Goal: Task Accomplishment & Management: Use online tool/utility

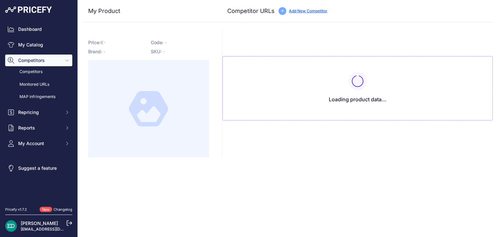
type input "www.1a.lt/p/vaizdo-registratorius-mio-mivue-955wd-4k-hdr-dual-speed-cam-parking…"
type input "gpsmeistras.lt/mio-mivue-955wd-vaizdo-registratorius?prirule_jdsnikfkfjsd=8834"
type input "[DOMAIN_NAME][URL]"
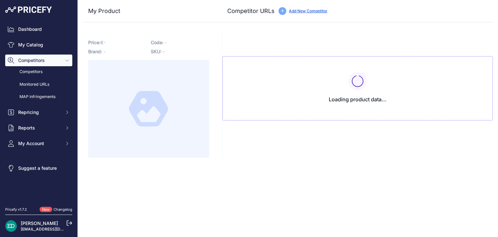
type input "[DOMAIN_NAME][URL]"
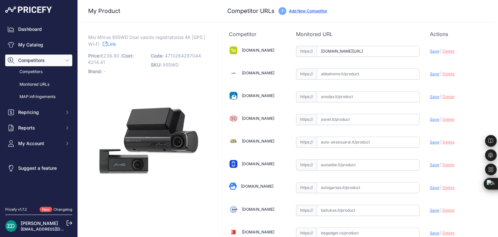
scroll to position [790, 0]
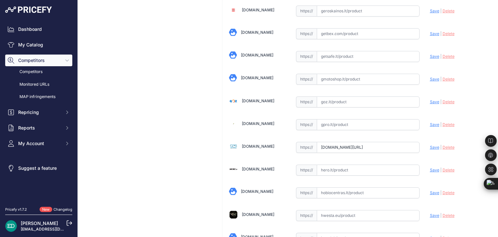
click at [387, 119] on input "text" at bounding box center [368, 124] width 103 height 11
paste input "https://www.gpro.lt/products/lt/295/1011274/sort/1/filter/0_0_0_0/MIO-Mivue-C58…"
click at [434, 122] on span "Save" at bounding box center [434, 124] width 9 height 5
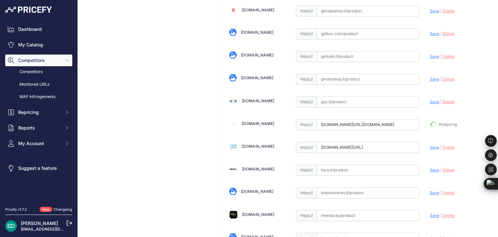
type input "https://www.gpro.lt/products/lt/295/1011274/sort/1/filter/0_0_0_0/MIO-Mivue-C58…"
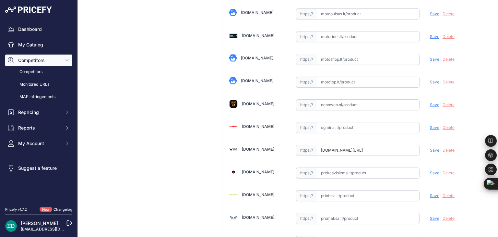
click at [344, 122] on input "text" at bounding box center [368, 127] width 103 height 11
paste input "https://www.ogmina.lt/lt/vaizdo-registratorius-mio-dual-car-dash-camera-mivue-9…"
click at [430, 125] on span "Save" at bounding box center [434, 127] width 9 height 5
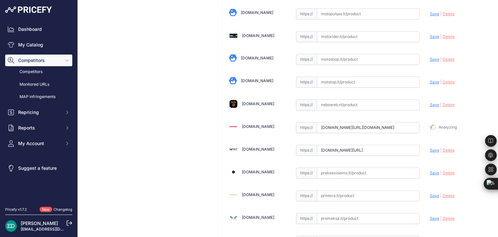
type input "https://www.ogmina.lt/lt/vaizdo-registratorius-mio-dual-car-dash-camera-mivue-9…"
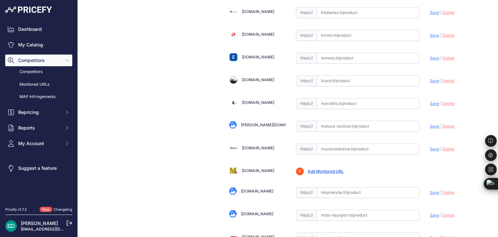
scroll to position [632, 0]
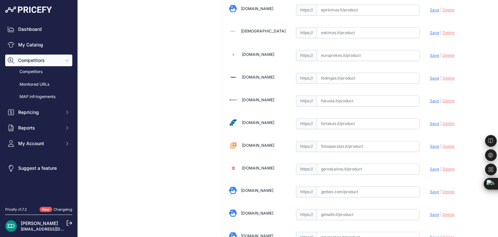
click at [346, 121] on input "text" at bounding box center [368, 123] width 103 height 11
paste input "https://fortakas.lt/preke/956959-mio-dual-car-dash-camera-mivue-955wd-4k-gps-wi…"
click at [430, 121] on span "Save" at bounding box center [434, 123] width 9 height 5
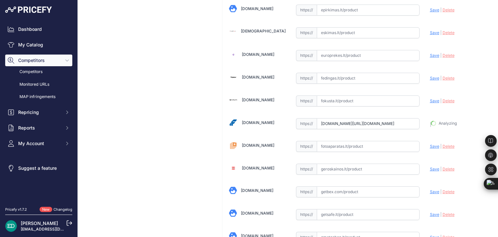
type input "https://fortakas.lt/preke/956959-mio-dual-car-dash-camera-mivue-955wd-4k-gps-wi…"
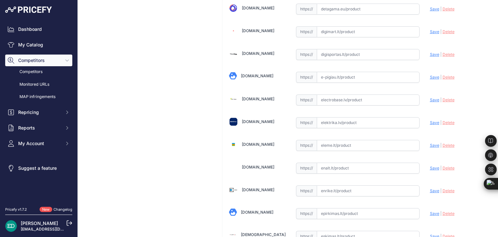
click at [341, 119] on input "text" at bounding box center [368, 122] width 103 height 11
paste input "https://www.elektrika.lv/lt/buitin-elektronika/televizoriai-vaizdo-ir-garso/dvr…"
drag, startPoint x: 349, startPoint y: 117, endPoint x: 190, endPoint y: 128, distance: 159.0
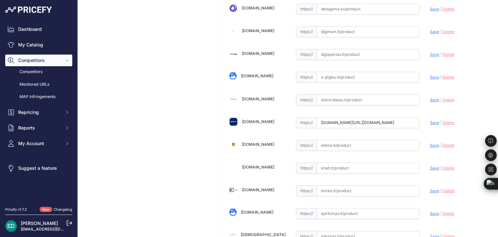
click at [430, 120] on span "Save" at bounding box center [434, 122] width 9 height 5
type input "https://www.elektrika.lv/lt/buitin-elektronika/televizoriai-vaizdo-ir-garso/dvr…"
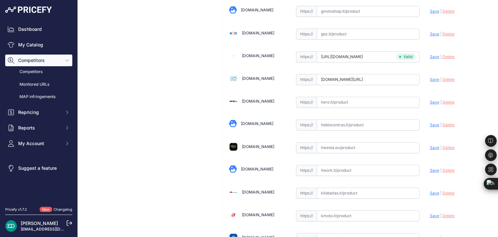
scroll to position [496, 0]
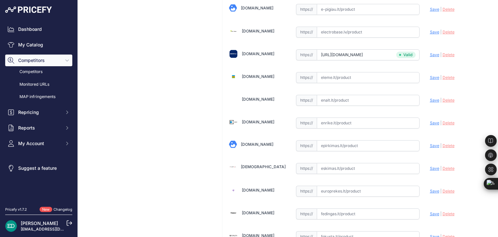
click at [329, 124] on input "text" at bounding box center [368, 122] width 103 height 11
click at [328, 121] on input "text" at bounding box center [368, 122] width 103 height 11
paste input "https://enrike.lt/lt/42406-mio-dual-car-dash-camera-mivue-955wd-4k-gps-wi-fi-da…"
click at [430, 120] on span "Save" at bounding box center [434, 122] width 9 height 5
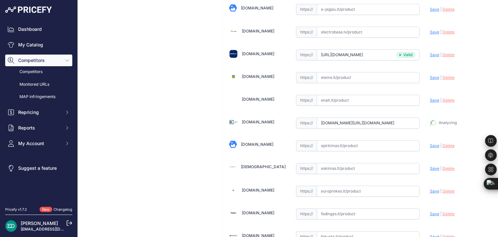
type input "https://enrike.lt/lt/42406-mio-dual-car-dash-camera-mivue-955wd-4k-gps-wi-fi-da…"
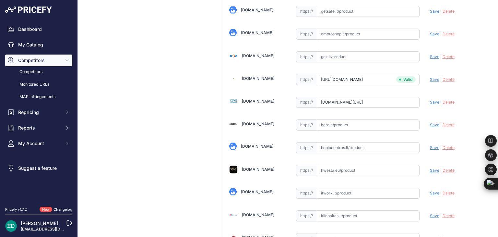
click at [328, 124] on input "text" at bounding box center [368, 124] width 103 height 11
paste input "https://hero.lt/mio-auto-navigacijos-ir-registratoriai/10915-401395-mio-dual-ca…"
click at [431, 122] on span "Save" at bounding box center [434, 124] width 9 height 5
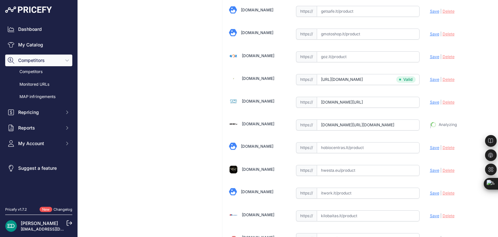
type input "https://hero.lt/mio-auto-navigacijos-ir-registratoriai/10915-401395-mio-dual-ca…"
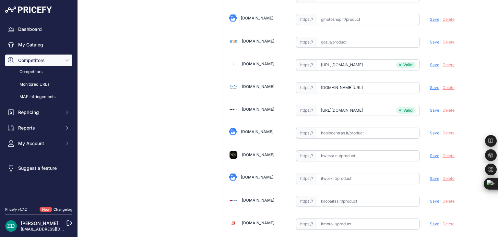
scroll to position [835, 0]
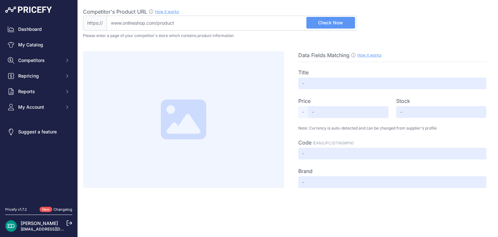
click at [205, 26] on input "Competitor's Product URL How it works In order to create your competitor's extr…" at bounding box center [232, 23] width 250 height 15
paste input "[URL][DOMAIN_NAME][DOMAIN_NAME]"
type input "[DOMAIN_NAME][URL][DOMAIN_NAME]"
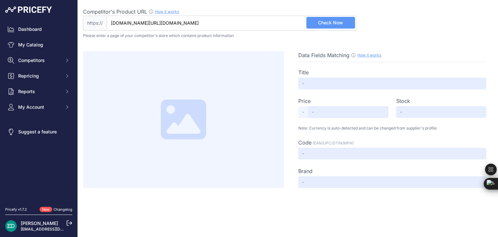
click at [337, 24] on span "Check Now" at bounding box center [330, 22] width 25 height 6
type input "Mio | Dual Car Dash Camera | MiVue 955WD | 4K | GPS | Wi-Fi | Dash cam | Audio …"
type input "283.18"
type input "Available"
type input "4713264287044"
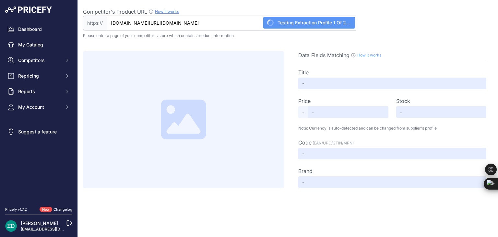
type input "MIO"
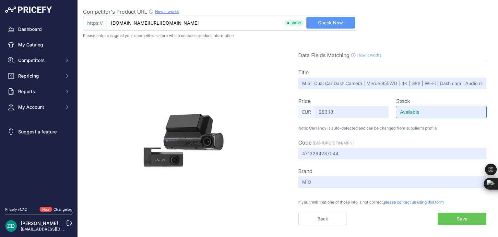
click at [412, 111] on input "Available" at bounding box center [441, 112] width 90 height 12
click at [423, 109] on input "Available" at bounding box center [441, 112] width 90 height 12
click at [470, 220] on button "Save" at bounding box center [462, 218] width 49 height 12
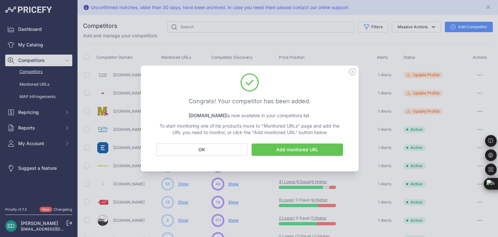
click at [352, 72] on icon at bounding box center [352, 71] width 7 height 7
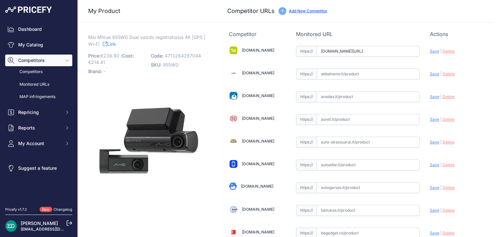
type input "www.1a.lt/p/vaizdo-registratorius-mio-mivue-955wd-4k-hdr-dual-speed-cam-parking…"
type input "www.elektrika.lv/lt/buitin-elektronika/televizoriai-vaizdo-ir-garso/dvr/mio-dua…"
type input "enrike.lt/lt/42406-mio-dual-car-dash-camera-mivue-955wd-4k-gps-wi-fi-dash-cam-a…"
type input "[DOMAIN_NAME][URL]"
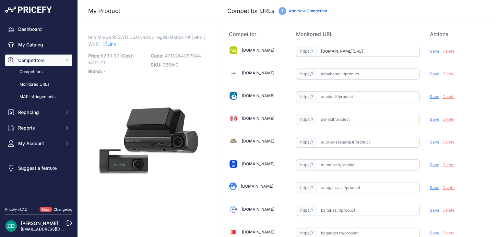
type input "[DOMAIN_NAME][URL]"
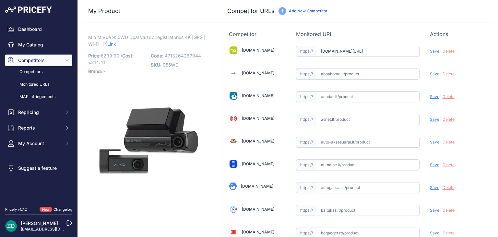
type input "[DOMAIN_NAME][URL]"
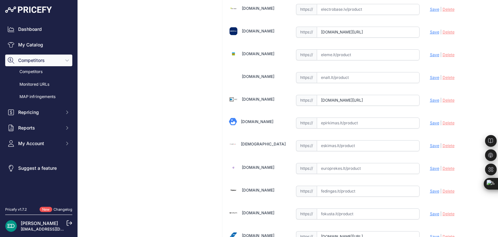
scroll to position [1375, 0]
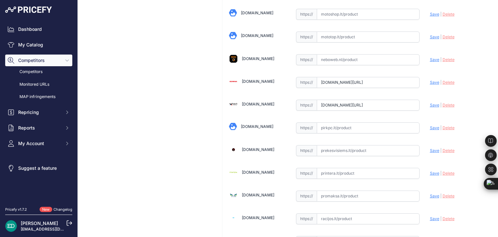
click at [357, 122] on input "text" at bounding box center [368, 127] width 103 height 11
paste input "https://hero.lt/mio-auto-navigacijos-ir-registratoriai/10915-401395-mio-dual-ca…"
click at [430, 125] on span "Save" at bounding box center [434, 127] width 9 height 5
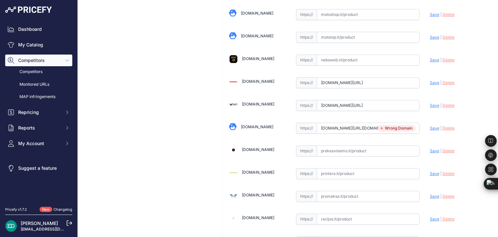
click at [342, 123] on input "hero.lt/mio-auto-navigacijos-ir-registratoriai/10915-401395-mio-dual-car-dash-c…" at bounding box center [368, 128] width 103 height 11
click at [337, 102] on input "pigu.lt/lt/automobilines-vaizdo-kameros-video-registratoriai/vaizdo-registrator…" at bounding box center [368, 105] width 103 height 11
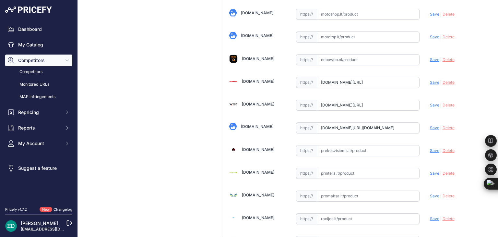
click at [337, 102] on input "pigu.lt/lt/automobilines-vaizdo-kameros-video-registratoriai/vaizdo-registrator…" at bounding box center [368, 105] width 103 height 11
click at [336, 122] on input "hero.lt/mio-auto-navigacijos-ir-registratoriai/10915-401395-mio-dual-car-dash-c…" at bounding box center [368, 127] width 103 height 11
paste input "ttps://www.pirkpc.lt/vaizdo-irasymo-irenginiai/67067-401395-mio-dual-car-dash-c…"
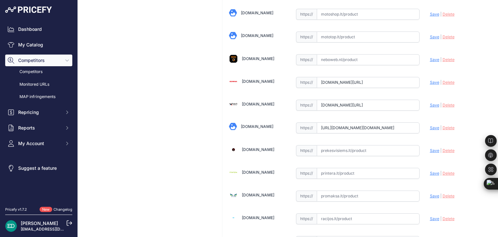
scroll to position [0, 0]
drag, startPoint x: 393, startPoint y: 121, endPoint x: 262, endPoint y: 125, distance: 130.8
click at [431, 125] on span "Save" at bounding box center [434, 127] width 9 height 5
type input "https://www.pirkpc.lt/vaizdo-irasymo-irenginiai/67067-401395-mio-dual-car-dash-…"
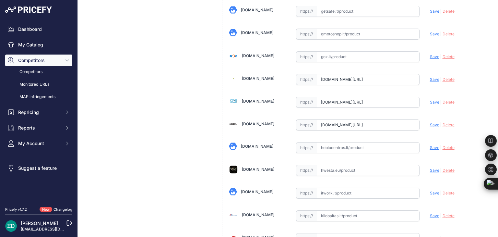
scroll to position [0, 228]
drag, startPoint x: 333, startPoint y: 119, endPoint x: 433, endPoint y: 109, distance: 100.7
click at [326, 119] on input "hero.lt/mio-auto-navigacijos-ir-registratoriai/10915-401395-mio-dual-car-dash-c…" at bounding box center [368, 124] width 103 height 11
click at [322, 120] on input "hero.lt/mio-auto-navigacijos-ir-registratoriai/10915-401395-mio-dual-car-dash-c…" at bounding box center [368, 124] width 103 height 11
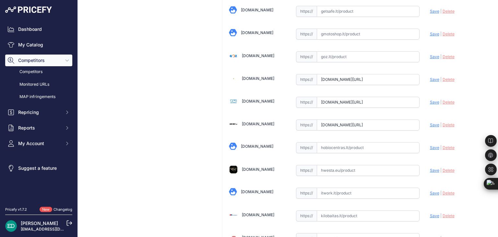
click at [322, 120] on input "hero.lt/mio-auto-navigacijos-ir-registratoriai/10915-401395-mio-dual-car-dash-c…" at bounding box center [368, 124] width 103 height 11
drag, startPoint x: 321, startPoint y: 120, endPoint x: 305, endPoint y: 122, distance: 15.8
click at [305, 122] on div "https:// hero.lt/mio-auto-navigacijos-ir-registratoriai/10915-401395-mio-dual-c…" at bounding box center [358, 124] width 124 height 11
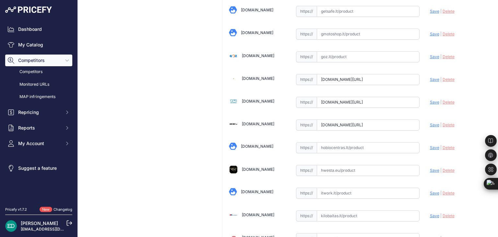
click at [373, 119] on input "hero.lt/mio-auto-navigacijos-ir-registratoriai/10915-401395-mio-dual-car-dash-c…" at bounding box center [368, 124] width 103 height 11
drag, startPoint x: 373, startPoint y: 118, endPoint x: 410, endPoint y: 116, distance: 37.7
click at [410, 119] on input "hero.lt/mio-auto-navigacijos-ir-registratoriai/10915-401395-mio-dual-car-dash-c…" at bounding box center [368, 124] width 103 height 11
click at [395, 119] on input "hero.lt/mio-auto-navigacijos-ir-registratoriai/10915-401395-mio-dual-car-dash-c…" at bounding box center [368, 124] width 103 height 11
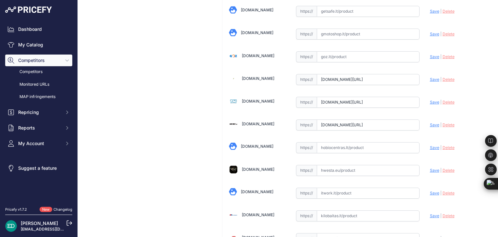
drag, startPoint x: 398, startPoint y: 118, endPoint x: 410, endPoint y: 117, distance: 12.4
click at [411, 119] on input "hero.lt/mio-auto-navigacijos-ir-registratoriai/10915-401395-mio-dual-car-dash-c…" at bounding box center [368, 124] width 103 height 11
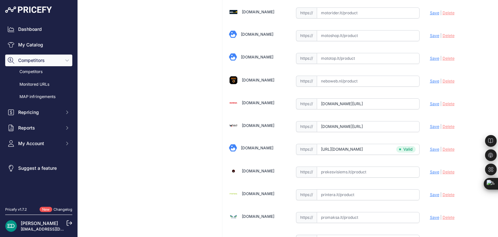
scroll to position [2049, 0]
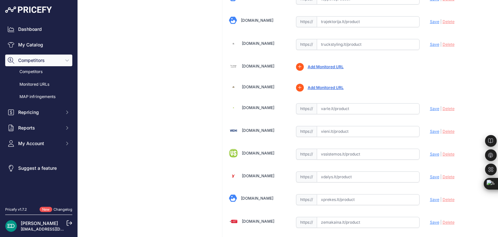
click at [332, 126] on input "text" at bounding box center [368, 131] width 103 height 11
paste input "https://vieni.lt/lt/vaizdo-irasymo-irenginiai/145170-mio-dual-car-dash-camera-m…"
click at [432, 129] on span "Save" at bounding box center [434, 131] width 9 height 5
type input "https://vieni.lt/lt/vaizdo-irasymo-irenginiai/145170-mio-dual-car-dash-camera-m…"
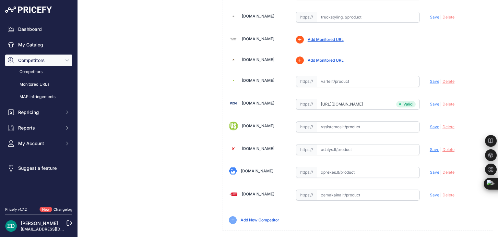
scroll to position [135, 0]
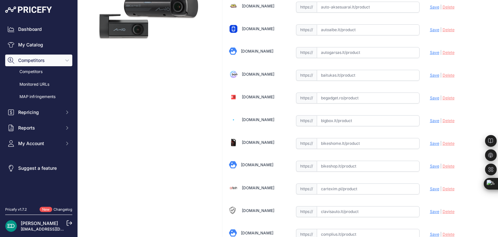
click at [332, 120] on input "text" at bounding box center [368, 120] width 103 height 11
paste input "https://bigbox.lt/product/3942222-vaizdo-registratorius-mio-mivue-955wd-4k-rear…"
click at [431, 120] on span "Save" at bounding box center [434, 120] width 9 height 5
type input "https://bigbox.lt/product/3942222-vaizdo-registratorius-mio-mivue-955wd-4k-rear…"
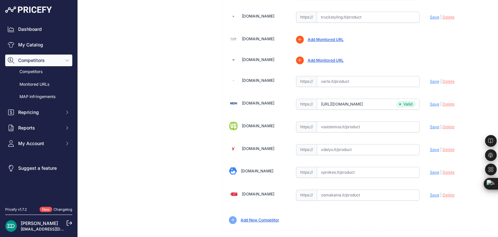
scroll to position [248, 0]
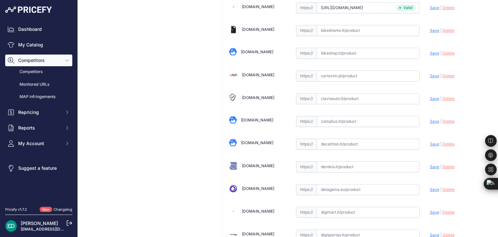
click at [333, 118] on input "text" at bounding box center [368, 121] width 103 height 11
paste input "https://complius.lt/5415n7040018-mio-mivue-955wd-dual-car-dash-camera-4k-gps-wi…"
click at [430, 120] on span "Save" at bounding box center [434, 121] width 9 height 5
type input "https://complius.lt/5415n7040018-mio-mivue-955wd-dual-car-dash-camera-4k-gps-wi…"
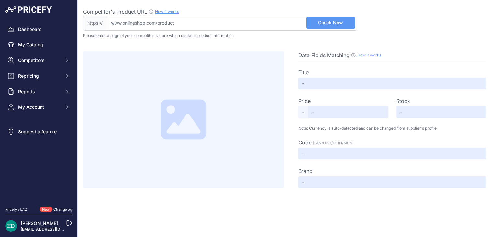
click at [161, 21] on input "Competitor's Product URL How it works In order to create your competitor's extr…" at bounding box center [232, 23] width 250 height 15
paste input "https://www.pyramid.lt/autoregistratorius-mio-mivue-dual-955wd-4k-27-ekranas-14…"
type input "www.pyramid.lt/autoregistratorius-mio-mivue-dual-955wd-4k-27-ekranas-140-gps-wi…"
click at [332, 25] on span "Check Now" at bounding box center [330, 22] width 25 height 6
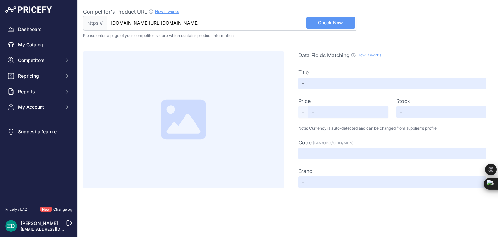
scroll to position [0, 0]
type input "Autoregistratorius MIO MiVue Dual 955WD, 4K, 2,7" ekranas, 140°, GPS, WIFI, Par…"
type input "259"
type input "Available"
type input "4713264287044"
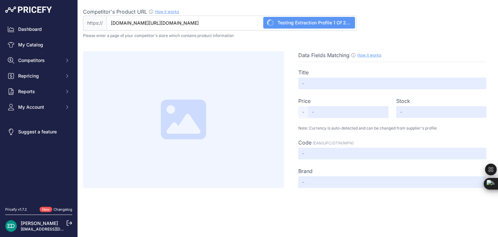
type input "MIO"
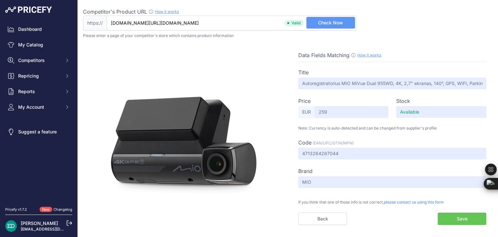
click at [467, 218] on button "Save" at bounding box center [462, 218] width 49 height 12
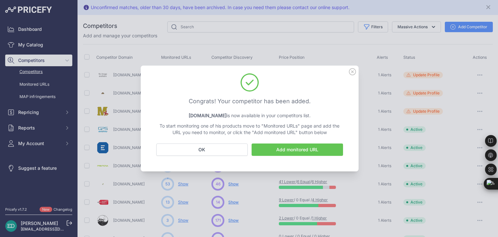
drag, startPoint x: 354, startPoint y: 72, endPoint x: 312, endPoint y: 64, distance: 43.3
click at [354, 72] on icon at bounding box center [352, 71] width 7 height 7
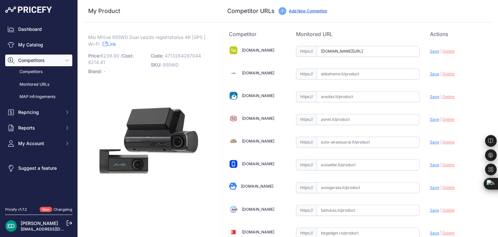
scroll to position [1465, 0]
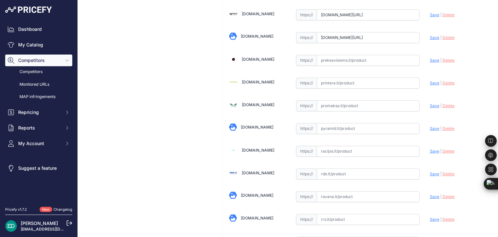
click at [345, 123] on input "text" at bounding box center [368, 128] width 103 height 11
paste input "[URL][DOMAIN_NAME][DOMAIN_NAME]"
click at [430, 126] on span "Save" at bounding box center [434, 128] width 9 height 5
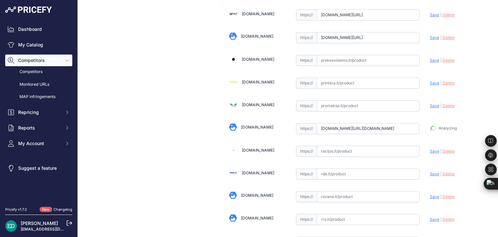
type input "[URL][DOMAIN_NAME]"
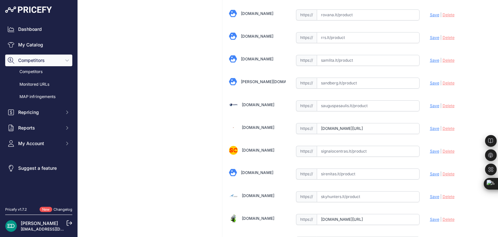
scroll to position [1420, 0]
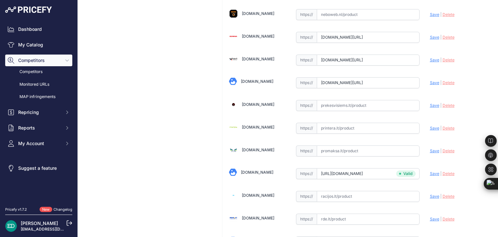
click at [342, 123] on input "text" at bounding box center [368, 128] width 103 height 11
paste input "[URL][DOMAIN_NAME][DOMAIN_NAME]"
drag, startPoint x: 357, startPoint y: 121, endPoint x: 290, endPoint y: 121, distance: 66.8
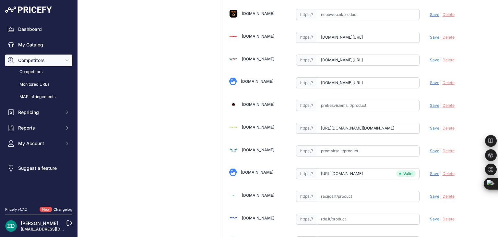
click at [355, 123] on input "[URL][DOMAIN_NAME][DOMAIN_NAME]" at bounding box center [368, 128] width 103 height 11
click at [430, 126] on span "Save" at bounding box center [434, 128] width 9 height 5
type input "[URL][DOMAIN_NAME]"
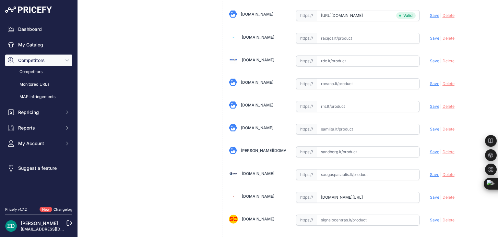
scroll to position [903, 0]
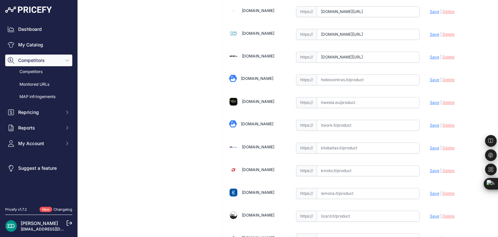
click at [335, 122] on input "text" at bounding box center [368, 125] width 103 height 11
paste input "[URL][DOMAIN_NAME][DOMAIN_NAME]"
type input "[URL][DOMAIN_NAME]"
click at [351, 120] on input "[URL][DOMAIN_NAME]" at bounding box center [368, 125] width 103 height 11
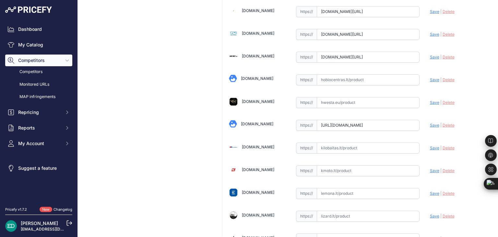
click at [351, 120] on input "[URL][DOMAIN_NAME]" at bounding box center [368, 125] width 103 height 11
paste input "[URL][DOMAIN_NAME][DOMAIN_NAME]"
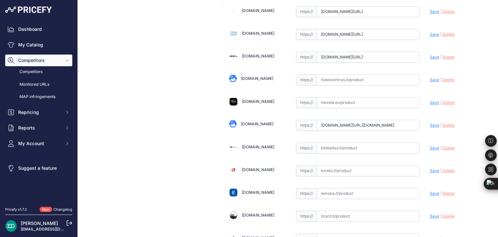
click at [430, 123] on span "Save" at bounding box center [434, 125] width 9 height 5
type input "[URL][DOMAIN_NAME]"
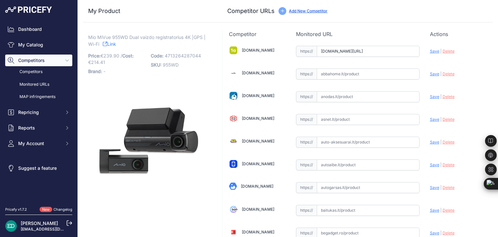
paste input "[URL][DOMAIN_NAME][DOMAIN_NAME]"
drag, startPoint x: 367, startPoint y: 210, endPoint x: 269, endPoint y: 211, distance: 97.3
click at [430, 210] on span "Save" at bounding box center [434, 210] width 9 height 5
type input "[URL][DOMAIN_NAME]"
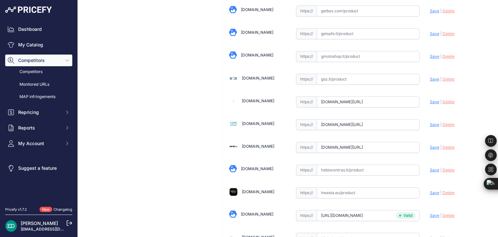
scroll to position [1759, 0]
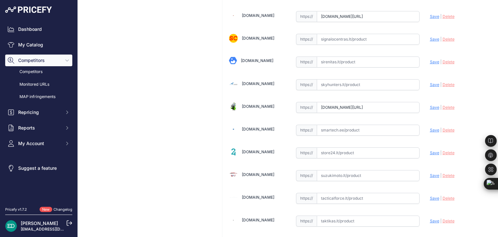
click at [373, 125] on input "text" at bounding box center [368, 130] width 103 height 11
paste input "https://www.smartech.ee/lt/products/car-and-motorcycle-goods/gps-video-and-audi…"
click at [430, 127] on span "Save" at bounding box center [434, 129] width 9 height 5
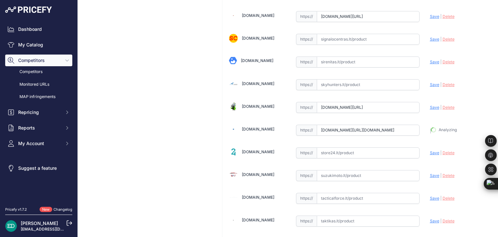
type input "https://www.smartech.ee/lt/products/car-and-motorcycle-goods/gps-video-and-audi…"
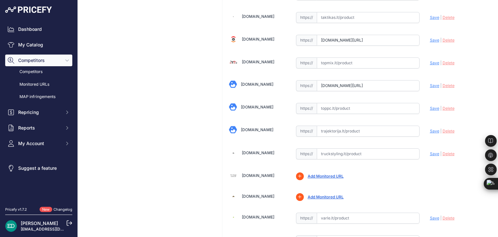
click at [350, 126] on input "text" at bounding box center [368, 131] width 103 height 11
paste input "https://www.trajektorija.lt/vaizdo-registratoriai-ir-priedai/274777-mio-mivue-9…"
click at [430, 128] on span "Save" at bounding box center [434, 130] width 9 height 5
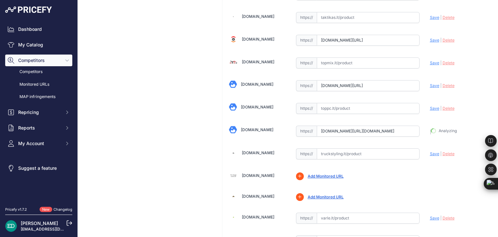
type input "[URL][DOMAIN_NAME]"
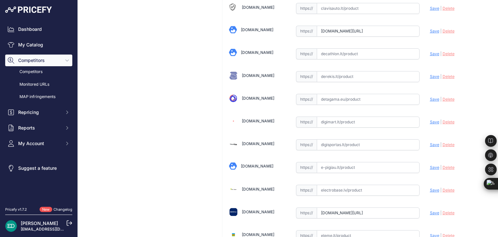
click at [327, 121] on input "text" at bounding box center [368, 121] width 103 height 11
paste input "https://digimart.lt/index.php?route=product/product&product_id=190648&utm_sourc…"
click at [431, 119] on span "Save" at bounding box center [434, 121] width 9 height 5
type input "[URL][DOMAIN_NAME]"
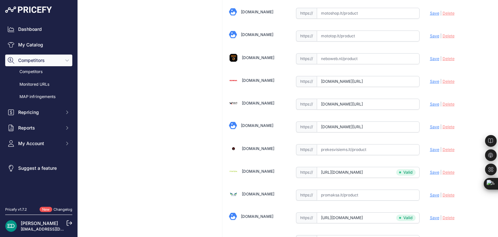
scroll to position [1510, 0]
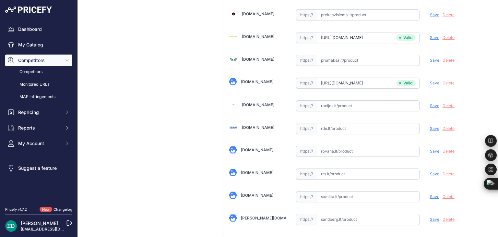
click at [350, 123] on input "text" at bounding box center [368, 128] width 103 height 11
paste input "https://www.rde.lt/products/lt/382/1258965/sort/5/filter/0_0_0_0/MiVue-955W-Dua…"
click at [430, 126] on span "Save" at bounding box center [434, 128] width 9 height 5
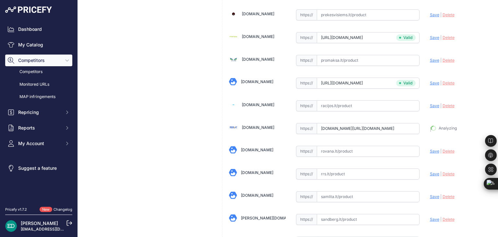
type input "[URL][DOMAIN_NAME]"
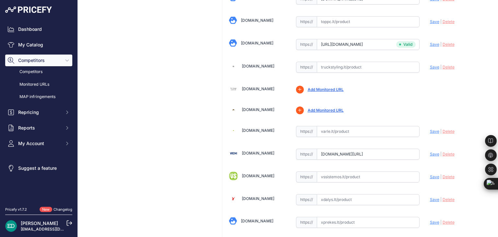
click at [356, 126] on input "text" at bounding box center [368, 131] width 103 height 11
paste input "https://www.varle.lt/vaizdo-registratoriai-kameros/vaizdo-registratorius-mio-du…"
click at [430, 129] on span "Save" at bounding box center [434, 131] width 9 height 5
type input "https://www.varle.lt/vaizdo-registratoriai-kameros/vaizdo-registratorius-mio-du…"
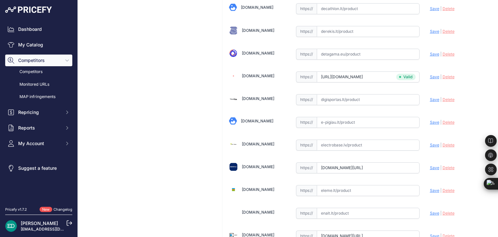
scroll to position [1352, 0]
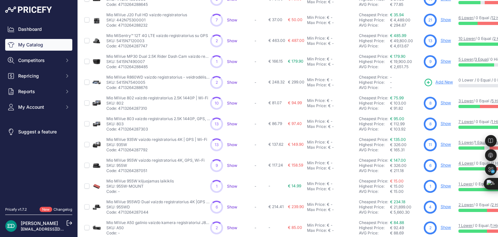
scroll to position [92, 0]
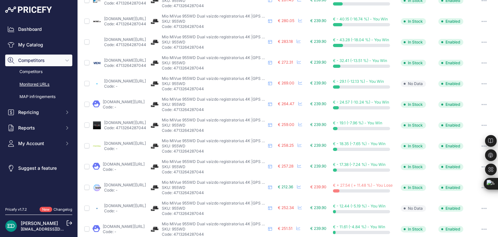
scroll to position [265, 0]
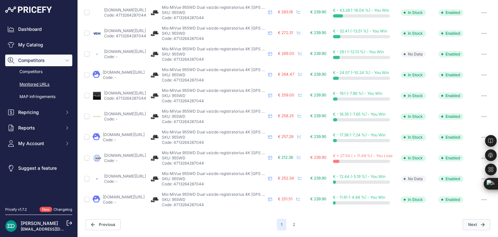
click at [471, 221] on button "Next" at bounding box center [477, 224] width 28 height 11
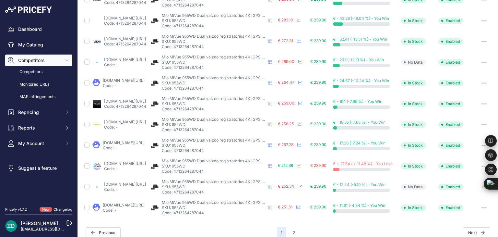
scroll to position [281, 0]
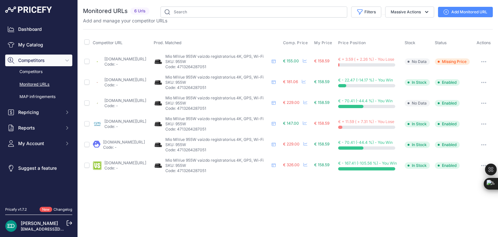
click at [344, 27] on div "Monitored URLs 6 Urls" at bounding box center [288, 90] width 410 height 169
click at [464, 12] on link "Add Monitored URL" at bounding box center [465, 12] width 55 height 10
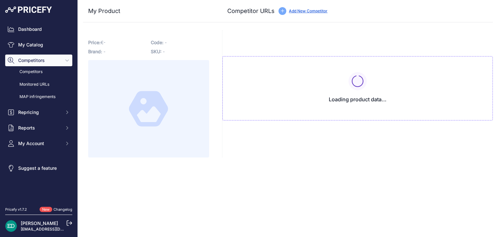
type input "[DOMAIN_NAME][URL]"
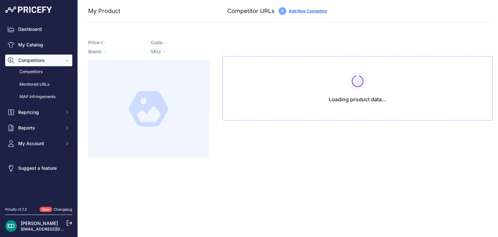
type input "[DOMAIN_NAME][URL]"
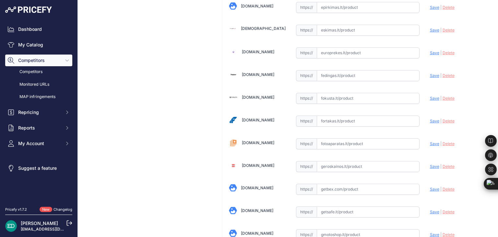
scroll to position [706, 0]
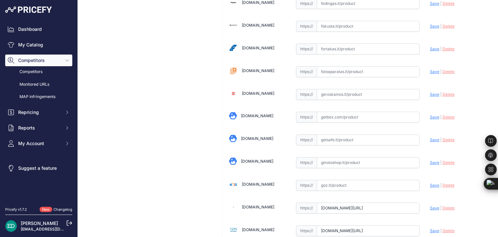
click at [369, 65] on div "https:// Valid" at bounding box center [358, 71] width 124 height 12
click at [362, 68] on input "text" at bounding box center [368, 71] width 103 height 11
paste input "[URL][DOMAIN_NAME][DOMAIN_NAME]"
click at [430, 69] on span "Save" at bounding box center [434, 71] width 9 height 5
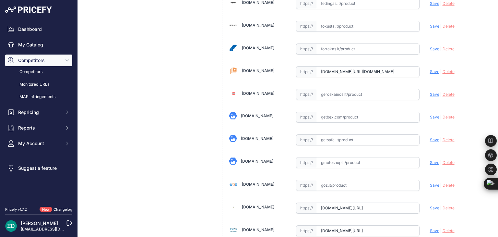
scroll to position [0, 0]
type input "[URL][DOMAIN_NAME]"
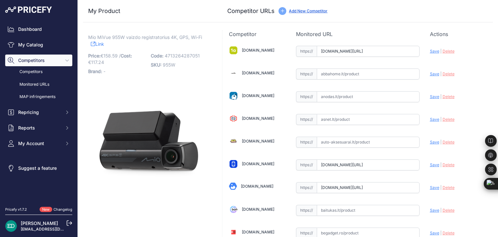
scroll to position [1060, 0]
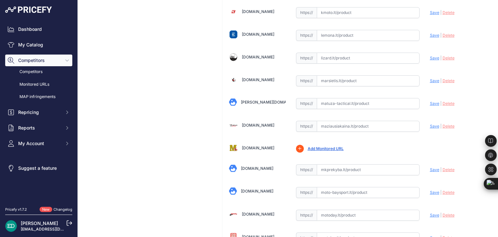
click at [357, 121] on input "text" at bounding box center [368, 126] width 103 height 11
paste input "[URL][DOMAIN_NAME][DOMAIN_NAME]"
click at [432, 124] on span "Save" at bounding box center [434, 126] width 9 height 5
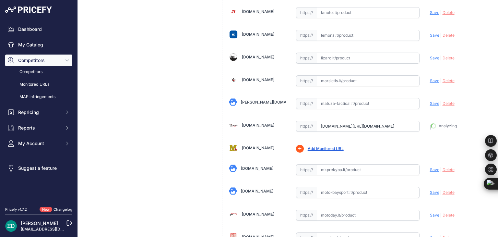
type input "[URL][DOMAIN_NAME]"
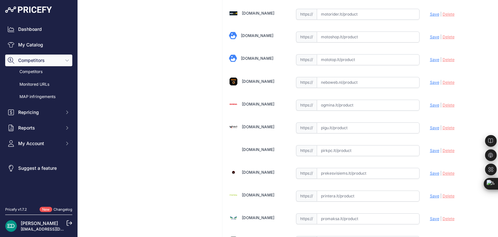
click at [367, 145] on input "text" at bounding box center [368, 150] width 103 height 11
paste input "https://www.pirkpc.lt/vaizdo-irasymo-irenginiai/86439-401394-mio-car-dash-camer…"
click at [430, 148] on span "Save" at bounding box center [434, 150] width 9 height 5
type input "https://www.pirkpc.lt/vaizdo-irasymo-irenginiai/86439-401394-mio-car-dash-camer…"
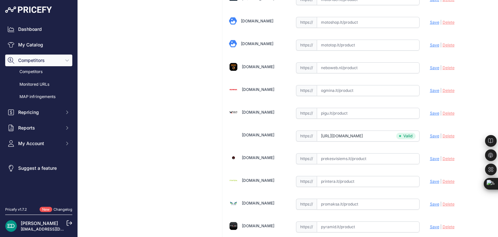
scroll to position [1352, 0]
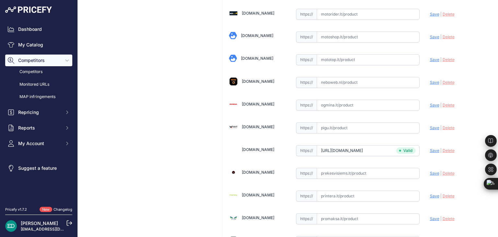
click at [355, 100] on input "text" at bounding box center [368, 105] width 103 height 11
paste input "https://www.ogmina.lt/lt/vaizdo-registratorius-mio-car-dash-camera-mivue-955w-4…"
click at [430, 103] on span "Save" at bounding box center [434, 105] width 9 height 5
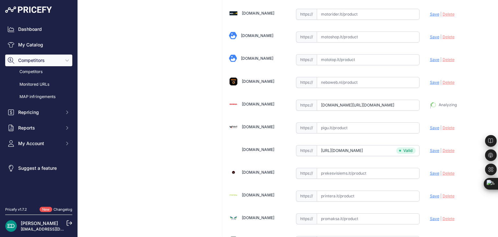
type input "https://www.ogmina.lt/lt/vaizdo-registratorius-mio-car-dash-camera-mivue-955w-4…"
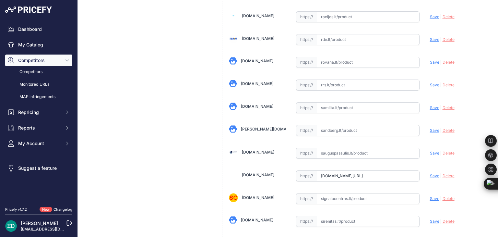
scroll to position [633, 0]
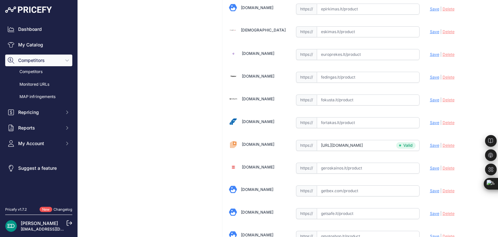
click at [354, 117] on input "text" at bounding box center [368, 122] width 103 height 11
drag, startPoint x: 354, startPoint y: 116, endPoint x: 338, endPoint y: 120, distance: 17.1
click at [338, 120] on input "text" at bounding box center [368, 122] width 103 height 11
paste input "https://fortakas.lt/preke/956961-mio-car-dash-camera-mivue-955w-4k-gps-wi-fi-da…"
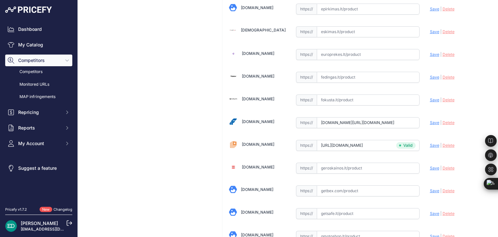
click at [430, 120] on span "Save" at bounding box center [434, 122] width 9 height 5
type input "https://fortakas.lt/preke/956961-mio-car-dash-camera-mivue-955w-4k-gps-wi-fi-da…"
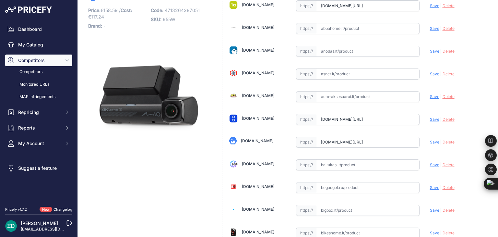
scroll to position [428, 0]
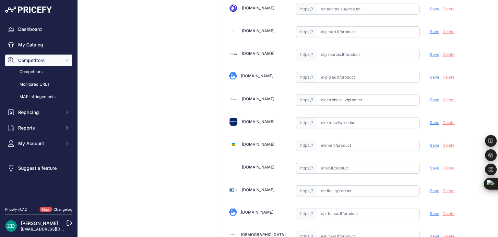
click at [345, 117] on input "text" at bounding box center [368, 122] width 103 height 11
paste input "https://www.elektrika.lv/lt/item/9619444?utm_source=kaina24.lt&utm_medium=refer…"
click at [430, 120] on span "Save" at bounding box center [434, 122] width 9 height 5
type input "https://www.elektrika.lv/lt/item/9619444?prirule_jdsnikfkfjsd=8834"
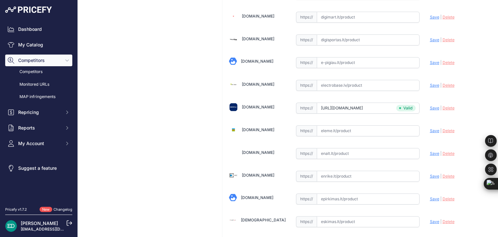
scroll to position [428, 0]
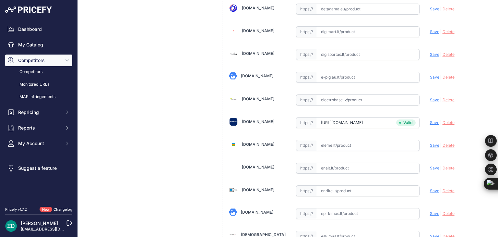
click at [336, 185] on input "text" at bounding box center [368, 190] width 103 height 11
paste input "https://enrike.lt/lt/42405-mio-car-dash-camera-mivue-955w-4k-gps-wi-fi-dash-cam…"
click at [432, 189] on span "Save" at bounding box center [434, 190] width 9 height 5
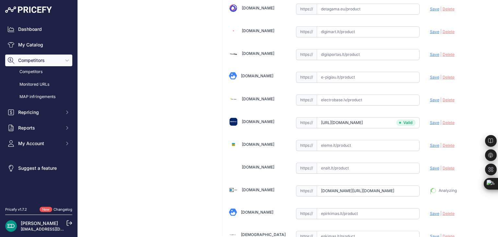
type input "https://enrike.lt/lt/42405-mio-car-dash-camera-mivue-955w-4k-gps-wi-fi-dash-cam…"
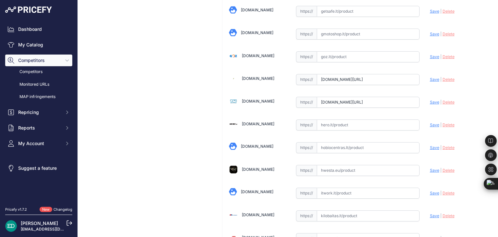
click at [367, 120] on input "text" at bounding box center [368, 124] width 103 height 11
paste input "https://hero.lt/mio-auto-navigacijos-ir-registratoriai/10864-401394-mio-car-das…"
click at [430, 122] on span "Save" at bounding box center [434, 124] width 9 height 5
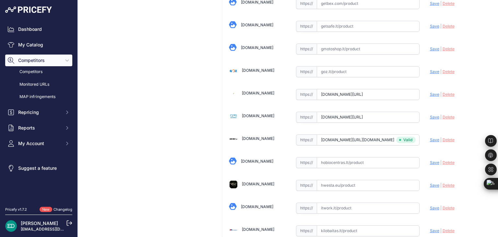
type input "https://hero.lt/mio-auto-navigacijos-ir-registratoriai/10864-401394-mio-car-das…"
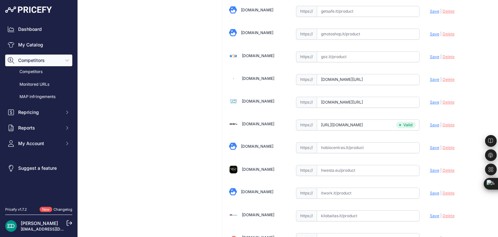
scroll to position [1962, 0]
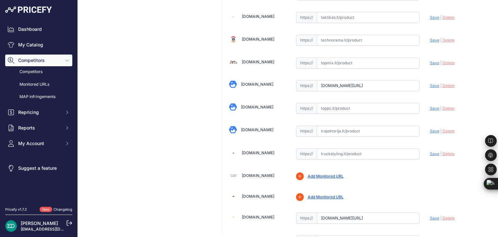
click at [342, 126] on input "text" at bounding box center [368, 131] width 103 height 11
paste input "https://www.trajektorija.lt/vaizdo-registratoriai-ir-priedai/274776-mio-car-das…"
click at [430, 128] on span "Save" at bounding box center [434, 130] width 9 height 5
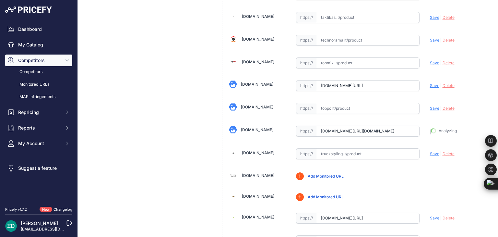
type input "https://www.trajektorija.lt/vaizdo-registratoriai-ir-priedai/274776-mio-car-das…"
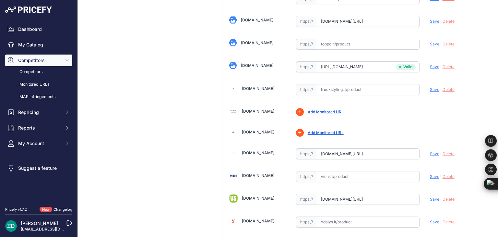
scroll to position [2027, 0]
click at [340, 170] on input "text" at bounding box center [368, 175] width 103 height 11
paste input "https://vieni.lt/lt/vaizdo-irasymo-irenginiai/145169-mio-car-dash-camera-mivue-…"
click at [430, 173] on span "Save" at bounding box center [434, 175] width 9 height 5
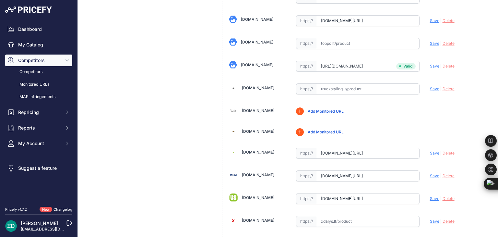
scroll to position [0, 0]
type input "https://vieni.lt/lt/vaizdo-irasymo-irenginiai/145169-mio-car-dash-camera-mivue-…"
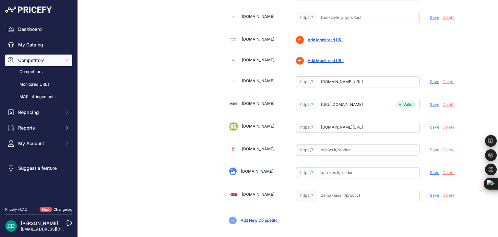
scroll to position [248, 0]
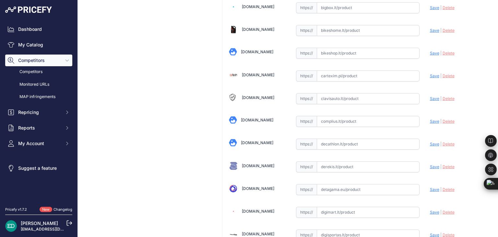
click at [356, 117] on input "text" at bounding box center [368, 121] width 103 height 11
paste input "https://complius.lt/5415n7040019-mio-car-dash-camera-mivue-955w-4k-gps-wi-fi-da…"
click at [430, 119] on span "Save" at bounding box center [434, 121] width 9 height 5
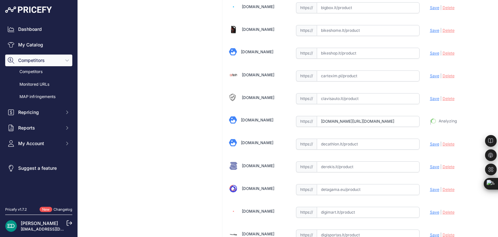
type input "https://complius.lt/5415n7040019-mio-car-dash-camera-mivue-955w-4k-gps-wi-fi-da…"
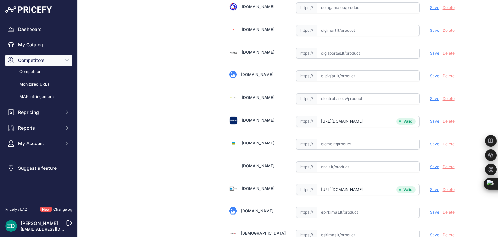
scroll to position [1420, 0]
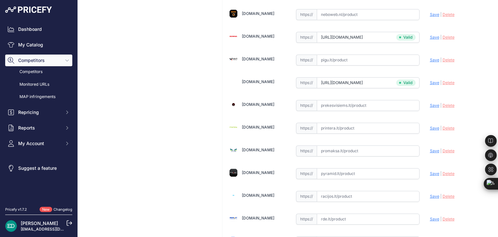
click at [359, 123] on input "text" at bounding box center [368, 128] width 103 height 11
paste input "https://www.printera.lt/c/p/-mio-automobilio-prietaisu-kameros-mivue-955w-4k-gp…"
click at [430, 126] on span "Save" at bounding box center [434, 128] width 9 height 5
type input "https://www.printera.lt/c/p/-mio-automobilio-prietaisu-kameros-mivue-955w-4k-gp…"
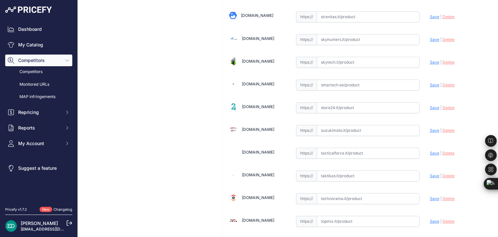
scroll to position [925, 0]
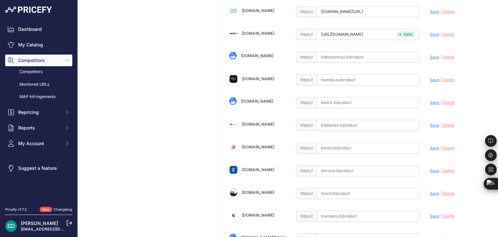
click at [371, 120] on input "text" at bounding box center [368, 125] width 103 height 11
paste input "https://www.kilobaitas.lt/kitos_prekes/automobiline_iranga/vaizdo_registratoria…"
click at [430, 123] on span "Save" at bounding box center [434, 125] width 9 height 5
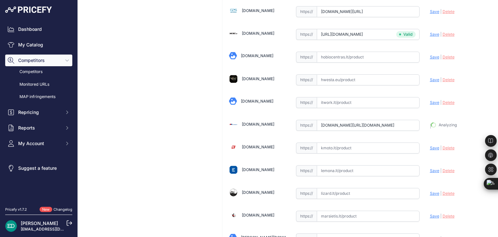
type input "https://www.kilobaitas.lt/kitos_prekes/automobiline_iranga/vaizdo_registratoria…"
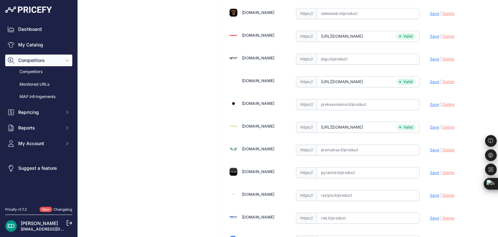
scroll to position [1736, 0]
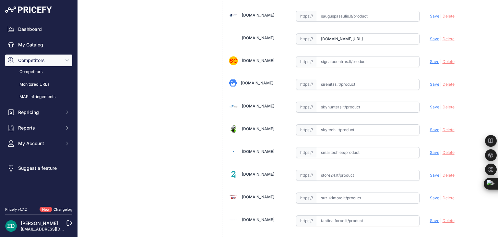
click at [345, 124] on input "text" at bounding box center [368, 129] width 103 height 11
paste input "https://www.skytech.lt/5415n7040008-mio-dash-camera-mivue-955w-ultra-p-646462.h…"
click at [430, 127] on span "Save" at bounding box center [434, 129] width 9 height 5
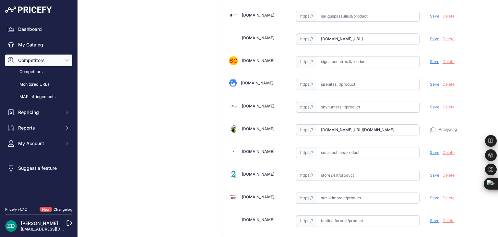
type input "https://www.skytech.lt/5415n7040008-mio-dash-camera-mivue-955w-ultra-p-646462.h…"
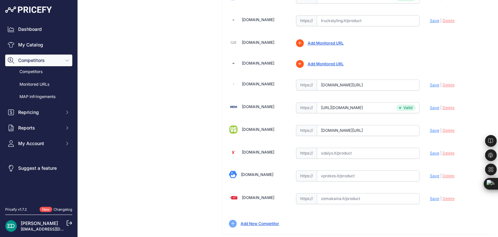
scroll to position [90, 0]
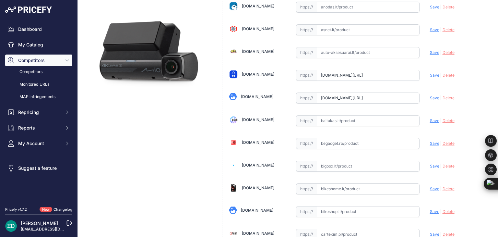
click at [357, 121] on input "text" at bounding box center [368, 120] width 103 height 11
paste input "https://baitukas.lt/produktas/mio-dash-camera-mivue-955w-4k-ultra-hd/?utm_sourc…"
type input "baitukas.lt/produktas/mio-dash-camera-mivue-955w-4k-ultra-hd/?utm_source=kaina2…"
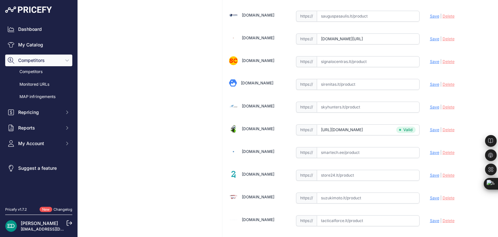
scroll to position [1872, 0]
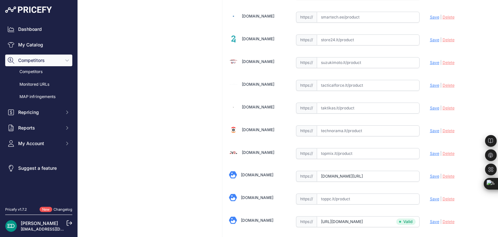
click at [344, 125] on input "text" at bounding box center [368, 130] width 103 height 11
paste input "https://www.technorama.lt/vaizdo-registratoriai/1789912-vaizdo-registratorius-m…"
click at [430, 128] on span "Save" at bounding box center [434, 130] width 9 height 5
type input "https://www.technorama.lt/vaizdo-registratoriai/1789912-vaizdo-registratorius-m…"
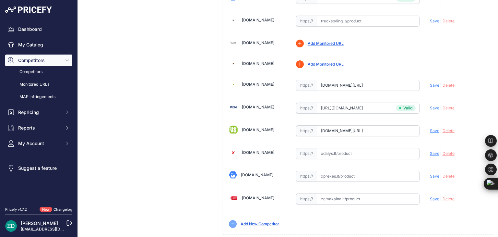
scroll to position [135, 0]
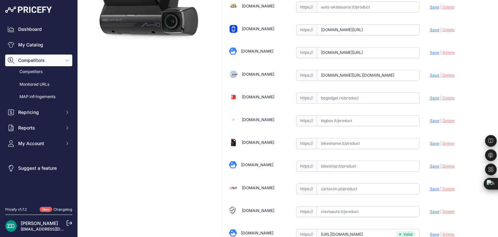
click at [349, 118] on input "text" at bounding box center [368, 120] width 103 height 11
paste input "https://bigbox.lt/product/4257026-vaizdo-registratorius-mio-mivue-955w-4k-hdr-w…"
click at [430, 120] on span "Save" at bounding box center [434, 120] width 9 height 5
type input "https://bigbox.lt/product/4257026-vaizdo-registratorius-mio-mivue-955w-4k-hdr-w…"
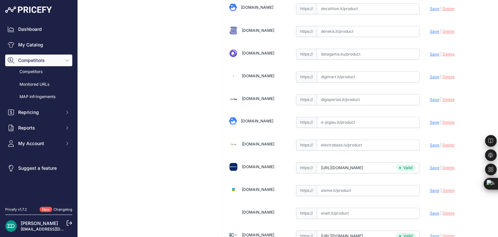
scroll to position [1352, 0]
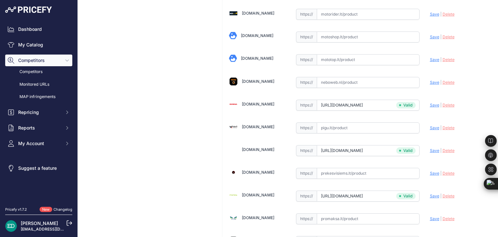
click at [349, 122] on input "text" at bounding box center [368, 127] width 103 height 11
paste input "https://pigu.lt/lt/automobilines-vaizdo-kameros-video-registratoriai/vaizdo-reg…"
click at [430, 125] on span "Save" at bounding box center [434, 127] width 9 height 5
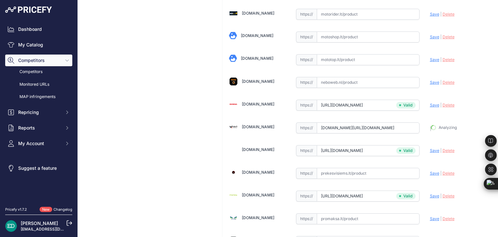
type input "https://pigu.lt/lt/automobilines-vaizdo-kameros-video-registratoriai/vaizdo-reg…"
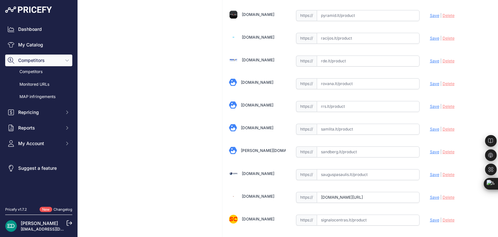
scroll to position [903, 0]
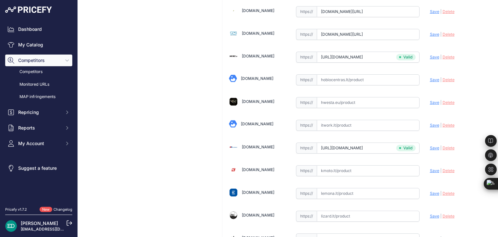
click at [345, 120] on input "text" at bounding box center [368, 125] width 103 height 11
paste input "https://www.itwork.lt/index.php?route=product/product&product_id=1242977&utm_so…"
click at [430, 123] on span "Save" at bounding box center [434, 125] width 9 height 5
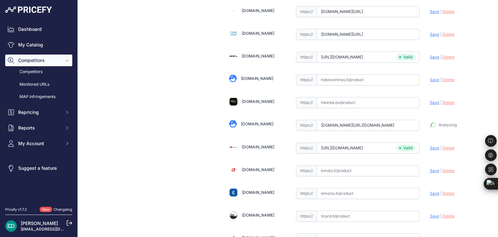
type input "https://www.itwork.lt/index.php?route=product%2Fproduct&product_id=1242977&prir…"
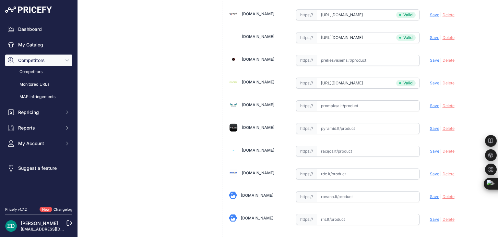
click at [369, 123] on input "text" at bounding box center [368, 128] width 103 height 11
paste input "https://www.pyramid.lt/autoregistratorius-mio-mivue-955w-4k-27-ekranas-140-gps-…"
click at [430, 126] on span "Save" at bounding box center [434, 128] width 9 height 5
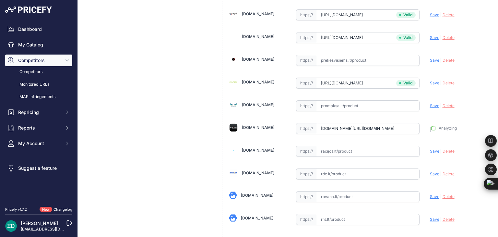
type input "https://www.pyramid.lt/autoregistratorius-mio-mivue-955w-4k-27-ekranas-140-gps-…"
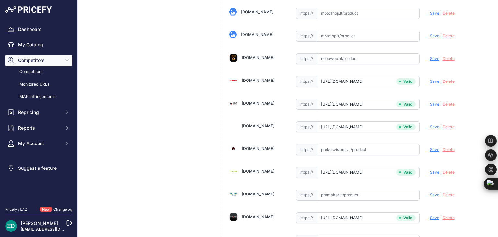
scroll to position [1510, 0]
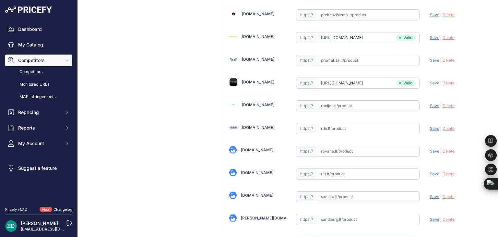
click at [368, 123] on input "text" at bounding box center [368, 128] width 103 height 11
paste input "https://www.rde.lt/products/lt/382/1258964/sort/5/filter/0_0_0_0/MiVue-955W-vai…"
click at [430, 126] on span "Save" at bounding box center [434, 128] width 9 height 5
type input "https://www.rde.lt/products/lt/382/1258964/sort/5/filter/0_0_0_0/MiVue-955W-vai…"
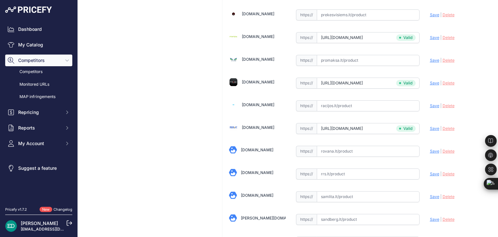
scroll to position [1759, 0]
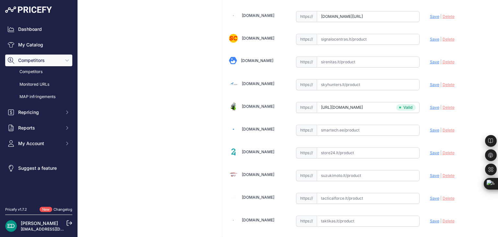
click at [327, 125] on input "text" at bounding box center [368, 130] width 103 height 11
paste input "https://www.smartech.ee/lt/products/miscellaneous/mio955w4kultrahdusbblack-mc/?…"
click at [430, 127] on span "Save" at bounding box center [434, 129] width 9 height 5
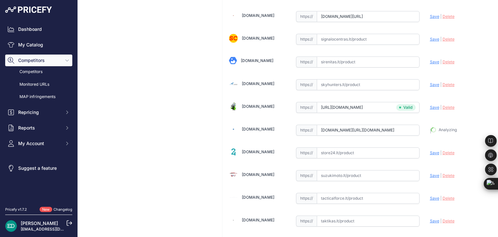
type input "https://www.smartech.ee/lt/products/miscellaneous/mio955w4kultrahdusbblack-mc/?…"
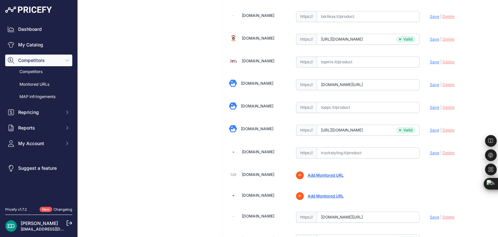
scroll to position [338, 0]
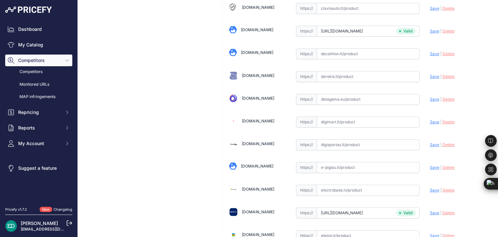
click at [345, 120] on input "text" at bounding box center [368, 121] width 103 height 11
paste input "https://digimart.lt/index.php?route=product/product&product_id=190649&utm_sourc…"
click at [430, 120] on span "Save" at bounding box center [434, 121] width 9 height 5
type input "https://digimart.lt/index.php?route=product%2Fproduct&product_id=190649&prirule…"
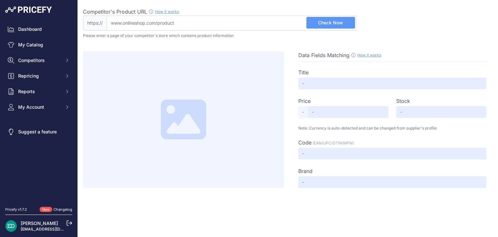
click at [201, 21] on input "Competitor's Product URL How it works In order to create your competitor's extr…" at bounding box center [232, 23] width 250 height 15
type input "[DOMAIN_NAME][URL]"
click at [337, 22] on span "Check Now" at bounding box center [330, 22] width 25 height 6
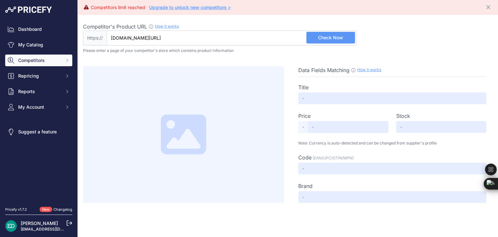
drag, startPoint x: 43, startPoint y: 59, endPoint x: 34, endPoint y: 64, distance: 10.3
drag, startPoint x: 34, startPoint y: 64, endPoint x: 27, endPoint y: 64, distance: 7.1
click at [67, 59] on icon "Sidebar" at bounding box center [67, 60] width 5 height 5
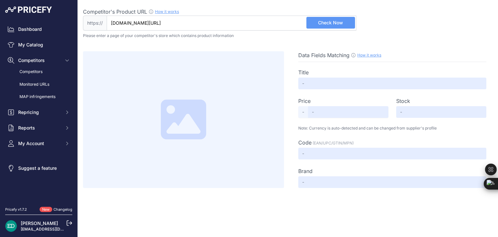
click at [324, 22] on span "Check Now" at bounding box center [330, 22] width 25 height 6
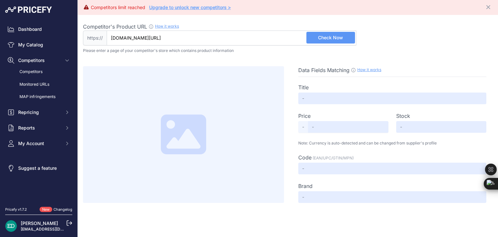
click at [262, 39] on input "[DOMAIN_NAME][URL]" at bounding box center [232, 37] width 250 height 15
click at [328, 39] on span "Check Now" at bounding box center [330, 37] width 25 height 6
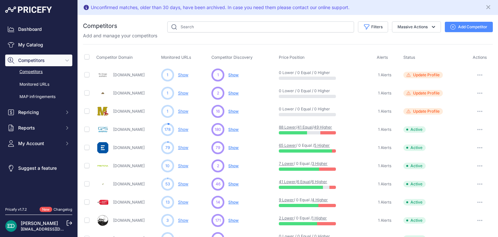
scroll to position [306, 0]
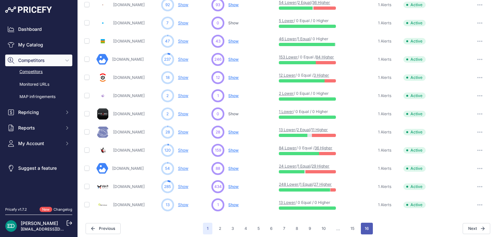
click at [367, 229] on button "16" at bounding box center [367, 229] width 12 height 12
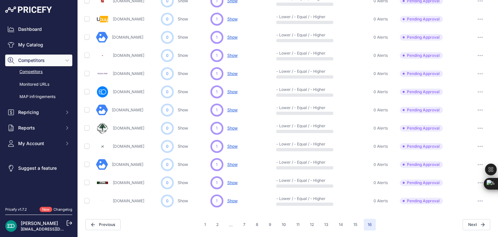
scroll to position [237, 0]
click at [478, 75] on button "button" at bounding box center [480, 74] width 13 height 9
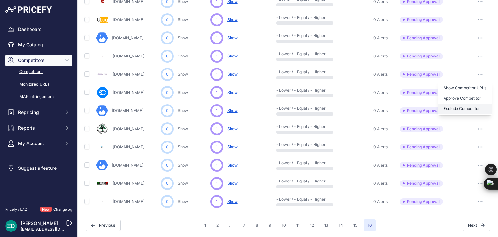
click at [466, 106] on button "Exclude Competitor" at bounding box center [465, 108] width 53 height 10
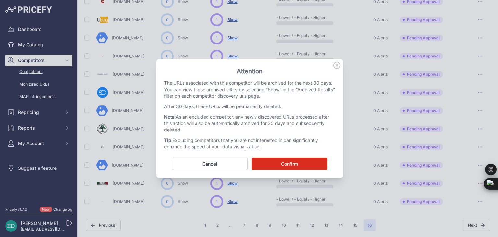
click at [305, 164] on button "Confirm" at bounding box center [290, 164] width 76 height 12
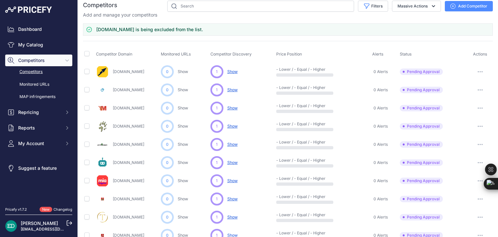
scroll to position [32, 0]
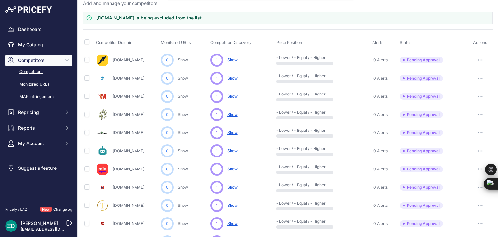
click at [476, 58] on button "button" at bounding box center [480, 59] width 13 height 9
click at [449, 95] on button "Exclude Competitor" at bounding box center [465, 94] width 53 height 10
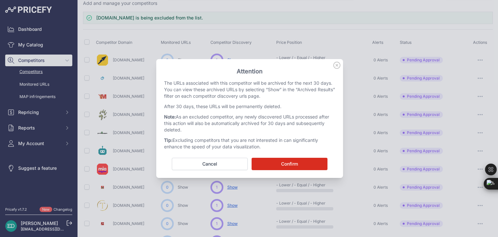
click at [302, 160] on button "Confirm" at bounding box center [290, 164] width 76 height 12
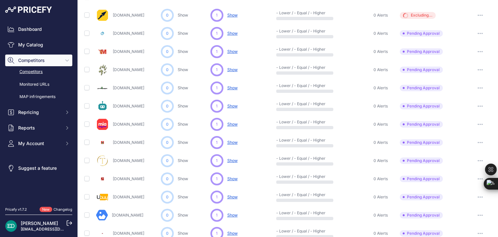
scroll to position [0, 0]
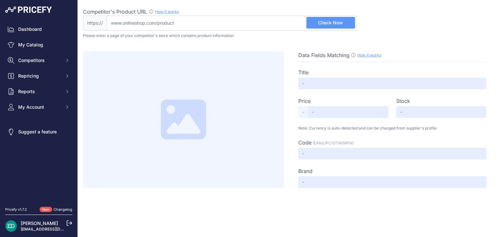
click at [181, 16] on input "Competitor's Product URL How it works In order to create your competitor's extr…" at bounding box center [232, 23] width 250 height 15
paste input "[URL][DOMAIN_NAME]"
click at [321, 30] on input "https://www.frog.ee/lt/product/2113502-mio-955w-4k-ultra-hd-usb-juoda?utm_sourc…" at bounding box center [232, 23] width 250 height 15
type input "www.frog.ee/lt/product/2113502-mio-955w-4k-ultra-hd-usb-juoda?utm_source=kaino2…"
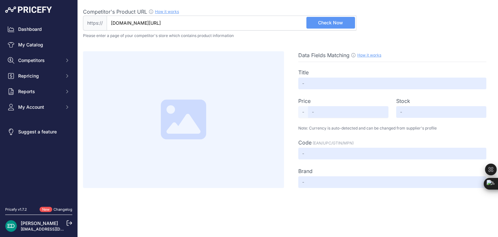
click at [320, 22] on span "Check Now" at bounding box center [330, 22] width 25 height 6
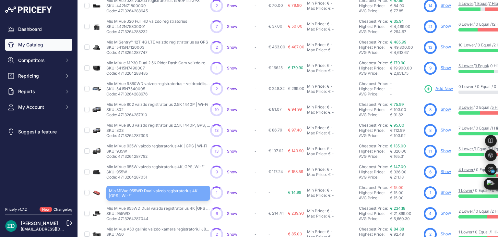
scroll to position [130, 0]
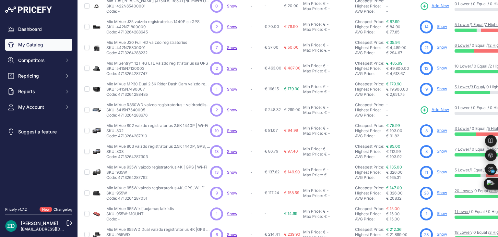
scroll to position [65, 0]
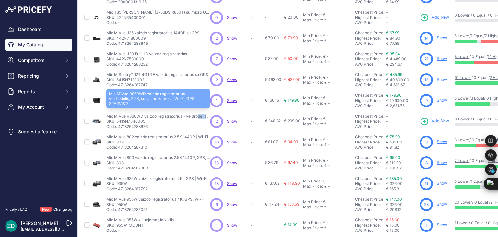
drag, startPoint x: 127, startPoint y: 116, endPoint x: 142, endPoint y: 115, distance: 15.3
click at [142, 115] on p "Mio MiVue R860WD vaizdo registratorius - veidrodėlis, 2.5K, su galine kamera, W…" at bounding box center [158, 116] width 104 height 5
copy p "R860WD"
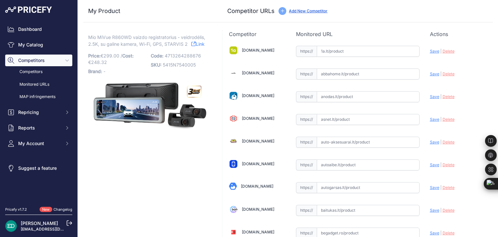
click at [425, 11] on div "Competitor URLs Add New Competitor" at bounding box center [357, 10] width 260 height 9
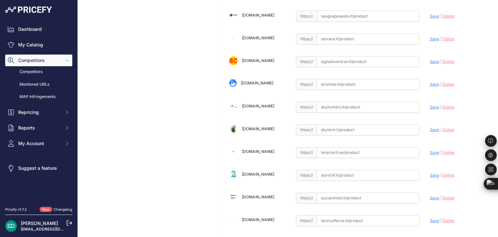
scroll to position [1872, 0]
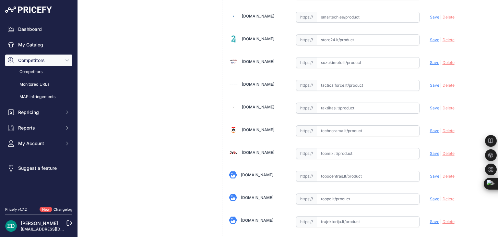
click at [345, 125] on input "text" at bounding box center [368, 130] width 103 height 11
paste input "https://www.technorama.lt/vaizdo-registratoriai/2362630-mio-mivue-r860wd-dash-c…"
click at [432, 128] on span "Save" at bounding box center [434, 130] width 9 height 5
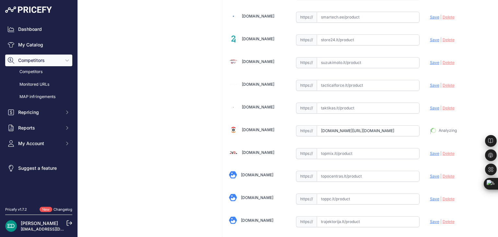
type input "https://www.technorama.lt/vaizdo-registratoriai/2362630-mio-mivue-r860wd-dash-c…"
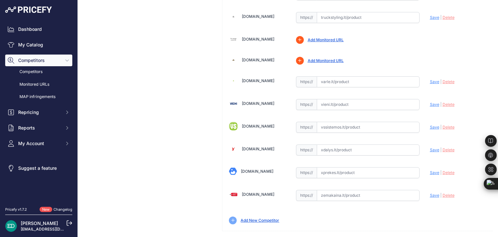
scroll to position [90, 0]
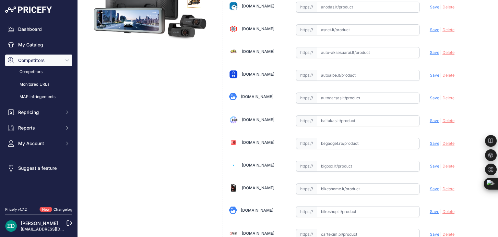
click at [351, 121] on input "text" at bounding box center [368, 120] width 103 height 11
paste input "https://baitukas.lt/produktas/mio-mivue-r860wd-dash-cam-gps-wi-fi-front-and-rea…"
click at [432, 120] on span "Save" at bounding box center [434, 120] width 9 height 5
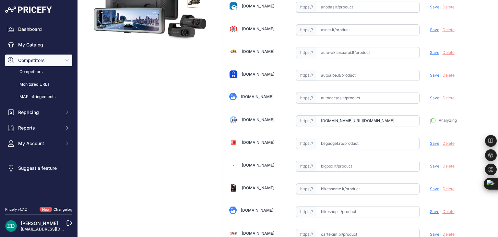
type input "https://baitukas.lt/produktas/mio-mivue-r860wd-dash-cam-gps-wi-fi-front-and-rea…"
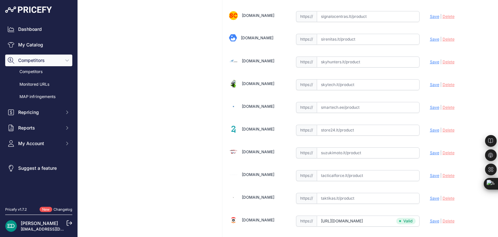
scroll to position [2049, 0]
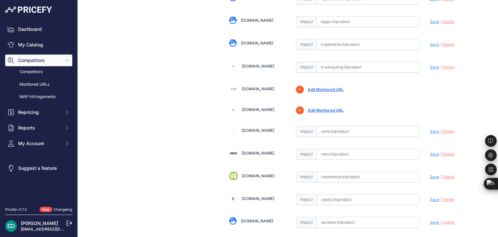
click at [346, 126] on input "text" at bounding box center [368, 131] width 103 height 11
paste input "https://www.varle.lt/vaizdo-registratoriai-kameros/mio-mivue-r860wd-vaizdo-regi…"
click at [432, 129] on span "Save" at bounding box center [434, 131] width 9 height 5
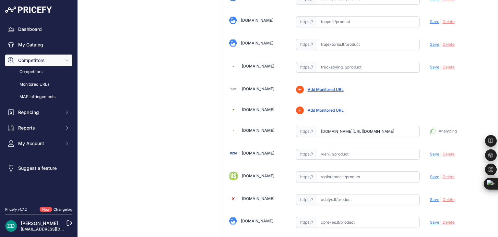
type input "https://www.varle.lt/vaizdo-registratoriai-kameros/mio-mivue-r860wd-vaizdo-regi…"
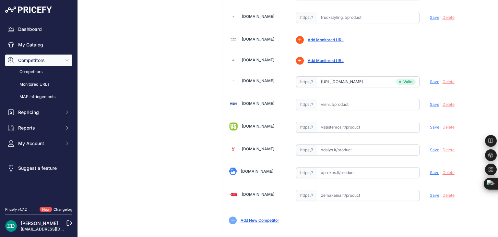
scroll to position [903, 0]
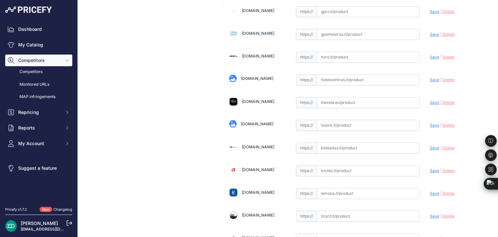
click at [361, 121] on input "text" at bounding box center [368, 125] width 103 height 11
paste input "https://www.itwork.lt/index.php?route=product/product&product_id=1519508&utm_so…"
click at [432, 123] on span "Save" at bounding box center [434, 125] width 9 height 5
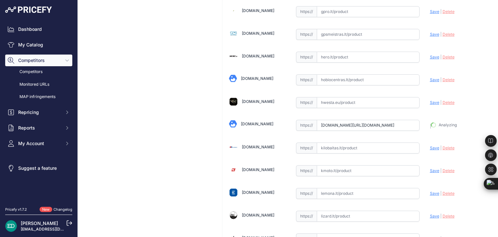
type input "https://www.itwork.lt/index.php?route=product%2Fproduct&product_id=1519508&prir…"
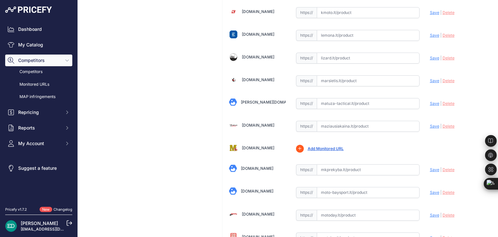
click at [357, 123] on input "text" at bounding box center [368, 126] width 103 height 11
paste input "https://maziausiakaina.lt/vaizdo-irasymo-irenginiai/48930-mio-mivue-r860wd-dash…"
click at [432, 124] on span "Save" at bounding box center [434, 126] width 9 height 5
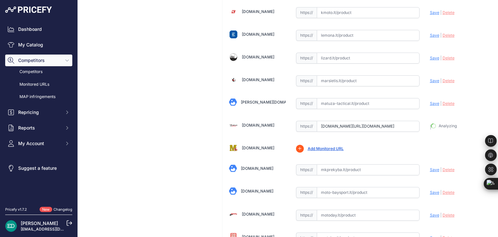
type input "https://maziausiakaina.lt/vaizdo-irasymo-irenginiai/48930-mio-mivue-r860wd-dash…"
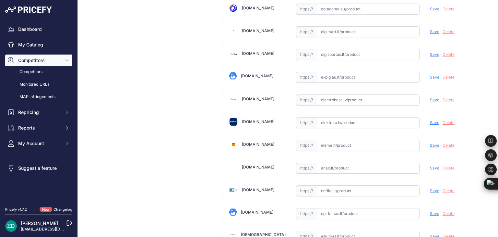
click at [358, 117] on input "text" at bounding box center [368, 122] width 103 height 11
click at [346, 118] on input "text" at bounding box center [368, 122] width 103 height 11
paste input "https://www.elektrika.lv/lt/item/96049013?utm_source=kaina24.lt&utm_medium=refe…"
click at [432, 122] on span "Save" at bounding box center [434, 122] width 9 height 5
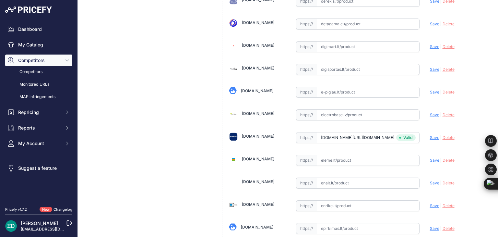
type input "https://www.elektrika.lv/lt/item/96049013?prirule_jdsnikfkfjsd=8834"
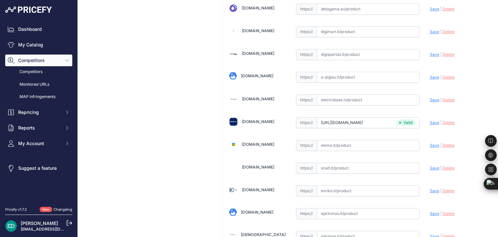
scroll to position [1375, 0]
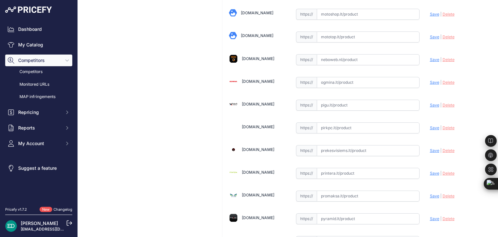
click at [348, 122] on input "text" at bounding box center [368, 127] width 103 height 11
paste input "https://www.pirkpc.lt/vaizdo-irasymo-irenginiai/88459-478287-mio-mivue-r860wd-d…"
click at [430, 125] on span "Save" at bounding box center [434, 127] width 9 height 5
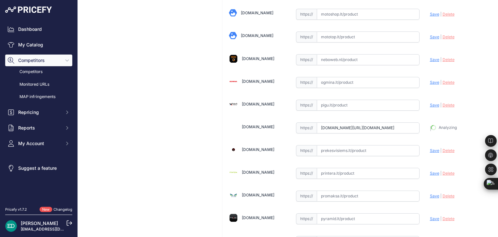
type input "https://www.pirkpc.lt/vaizdo-irasymo-irenginiai/88459-478287-mio-mivue-r860wd-d…"
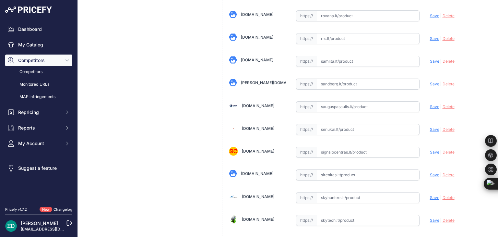
scroll to position [496, 0]
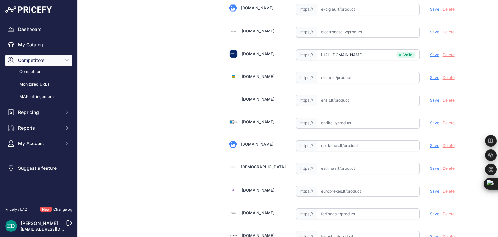
click at [366, 124] on input "text" at bounding box center [368, 122] width 103 height 11
paste input "https://enrike.lt/lt/51345-mio-mivue-r860wd-dash-cam-gps-wi-fi-4713264288676.ht…"
click at [430, 120] on span "Save" at bounding box center [434, 122] width 9 height 5
type input "https://enrike.lt/lt/51345-mio-mivue-r860wd-dash-cam-gps-wi-fi-4713264288676.ht…"
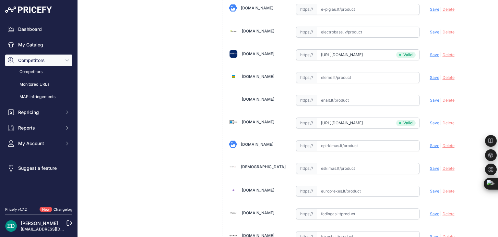
scroll to position [1917, 0]
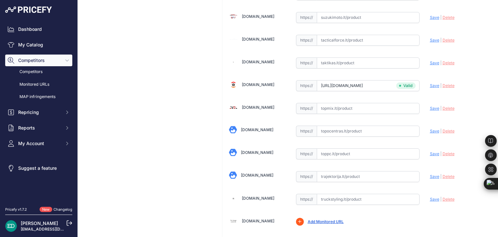
click at [342, 126] on input "text" at bounding box center [368, 131] width 103 height 11
paste input "https://www.topocentras.lt/vaizdo-registratorius-mio-mivue-r860wd-dash-cam-gps-…"
click at [430, 128] on span "Save" at bounding box center [434, 130] width 9 height 5
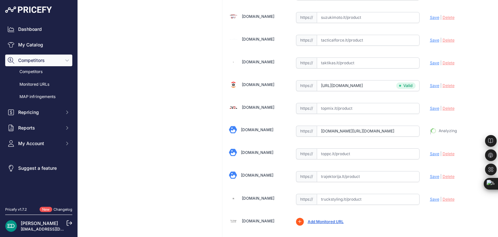
type input "https://www.topocentras.lt/vaizdo-registratorius-mio-mivue-r860wd-dash-cam-gps-…"
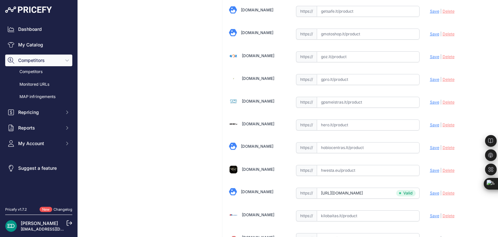
click at [339, 119] on input "text" at bounding box center [368, 124] width 103 height 11
paste input "https://hero.lt/mio-auto-navigacijos-ir-registratoriai/12948-478287-mio-mivue-r…"
click at [430, 122] on span "Save" at bounding box center [434, 124] width 9 height 5
type input "https://hero.lt/mio-auto-navigacijos-ir-registratoriai/12948-478287-mio-mivue-r…"
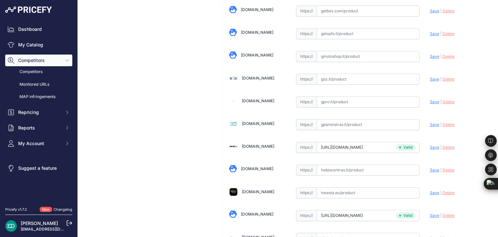
scroll to position [1962, 0]
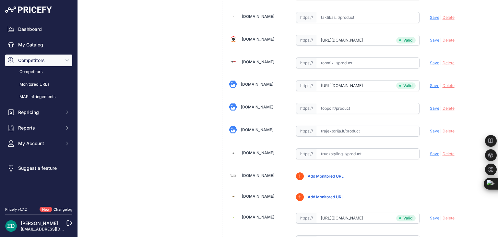
click at [336, 126] on input "text" at bounding box center [368, 131] width 103 height 11
paste input "https://www.trajektorija.lt/vaizdo-registratoriai-ir-priedai/349924-mio-mivue-r…"
click at [430, 128] on span "Save" at bounding box center [434, 130] width 9 height 5
type input "https://www.trajektorija.lt/vaizdo-registratoriai-ir-priedai/349924-mio-mivue-r…"
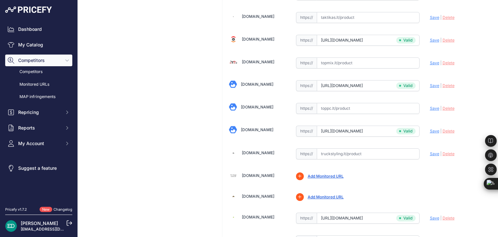
scroll to position [1759, 0]
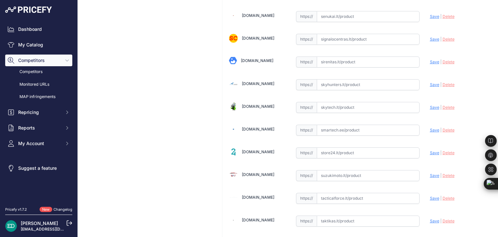
click at [370, 125] on input "text" at bounding box center [368, 130] width 103 height 11
paste input "https://www.smartech.ee/lt/products/car-and-motorcycle-goods/gps-video-and-audi…"
click at [430, 127] on span "Save" at bounding box center [434, 129] width 9 height 5
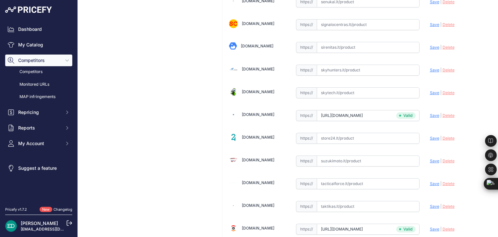
scroll to position [1759, 0]
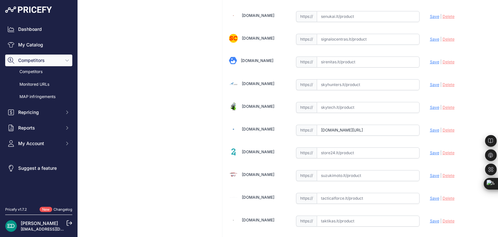
click at [342, 125] on input "www.smartech.ee/lt/products/car-and-motorcycle-goods/gps-video-and-audio/car-dv…" at bounding box center [368, 130] width 103 height 11
paste input "https://www.smartech.ee/lt/products/car-and-motorcycle-goods/gps-video-and-audi…"
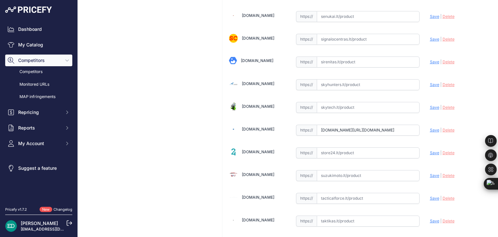
click at [431, 127] on span "Save" at bounding box center [434, 129] width 9 height 5
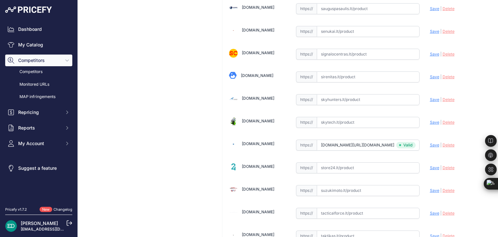
type input "https://www.smartech.ee/lt/products/car-and-motorcycle-goods/gps-video-and-audi…"
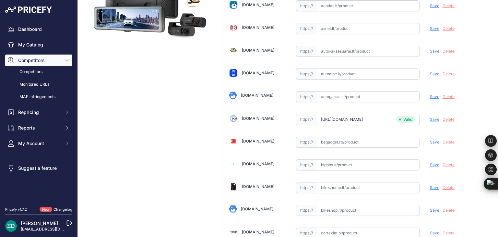
scroll to position [2072, 0]
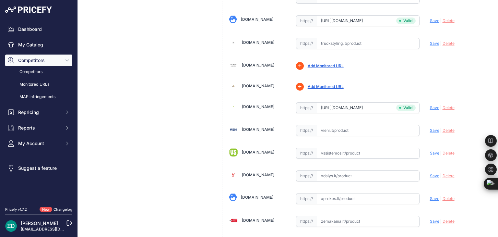
click at [336, 125] on input "text" at bounding box center [368, 130] width 103 height 11
paste input "https://vieni.lt/lt/vaizdo-irasymo-irenginiai/180868-mio-mivue-r860wd-dash-cam-…"
drag, startPoint x: 388, startPoint y: 118, endPoint x: 241, endPoint y: 135, distance: 148.0
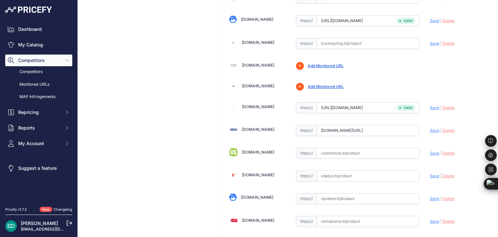
click at [433, 128] on span "Save" at bounding box center [434, 130] width 9 height 5
type input "https://vieni.lt/lt/vaizdo-irasymo-irenginiai/180868-mio-mivue-r860wd-dash-cam-…"
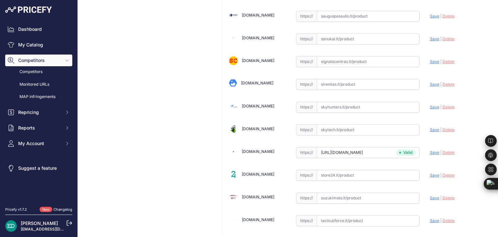
click at [358, 124] on input "text" at bounding box center [368, 129] width 103 height 11
paste input "https://www.skytech.lt/5415n7540005-mio-mivue-r860wd-premium-klases-dvieju-vaiz…"
click at [431, 127] on span "Save" at bounding box center [434, 129] width 9 height 5
type input "https://www.skytech.lt/5415n7540005-mio-mivue-r860wd-premium-klases-dvieju-vaiz…"
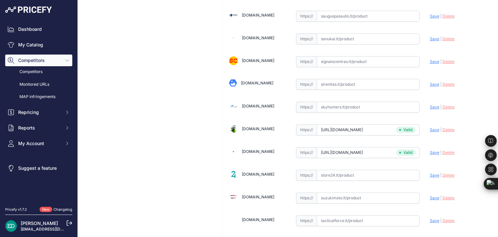
scroll to position [925, 0]
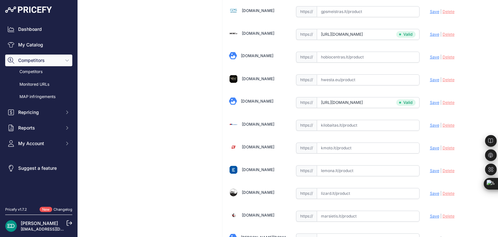
click at [341, 120] on input "text" at bounding box center [368, 125] width 103 height 11
paste input "https://www.kilobaitas.lt/kitos_prekes/automobiline_iranga/vaizdo_registratoria…"
click at [433, 123] on span "Save" at bounding box center [434, 125] width 9 height 5
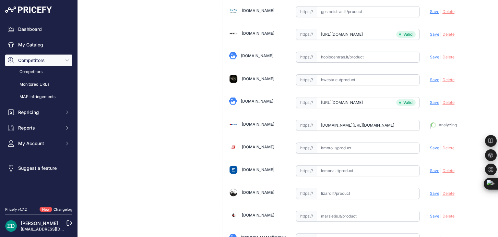
type input "https://www.kilobaitas.lt/kitos_prekes/automobiline_iranga/vaizdo_registratoria…"
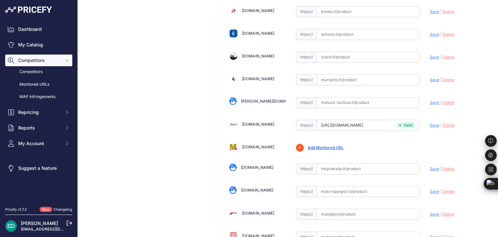
scroll to position [1420, 0]
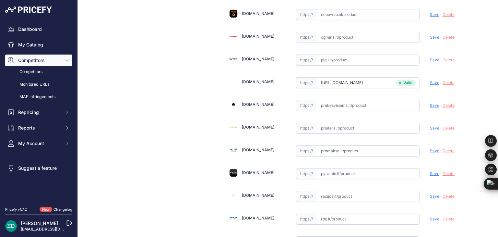
click at [334, 123] on input "text" at bounding box center [368, 128] width 103 height 11
paste input "https://www.printera.lt/c/p/mio-mivue-r860wd-dash-cam-gps-wi-fi-front-and-rear-…"
click at [430, 126] on span "Save" at bounding box center [434, 128] width 9 height 5
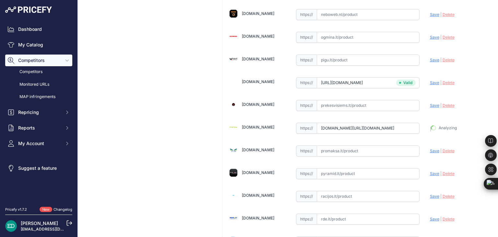
type input "https://www.printera.lt/c/p/mio-mivue-r860wd-dash-cam-gps-wi-fi-front-and-rear-…"
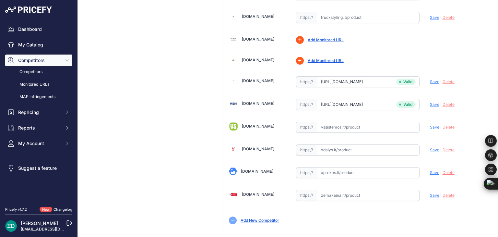
scroll to position [248, 0]
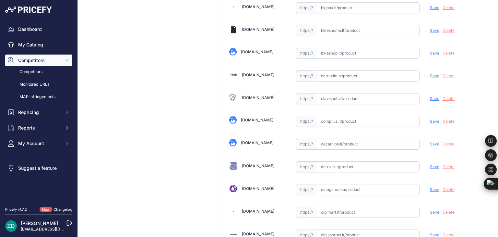
click at [352, 118] on input "text" at bounding box center [368, 121] width 103 height 11
paste input "https://complius.lt/5415n7540005-mio-mivue-r860wd-dash-cam-gps-wi-fi-front-and-…"
click at [434, 119] on span "Save" at bounding box center [434, 121] width 9 height 5
type input "https://complius.lt/5415n7540005-mio-mivue-r860wd-dash-cam-gps-wi-fi-front-and-…"
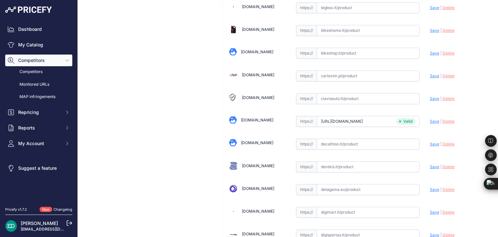
scroll to position [215, 0]
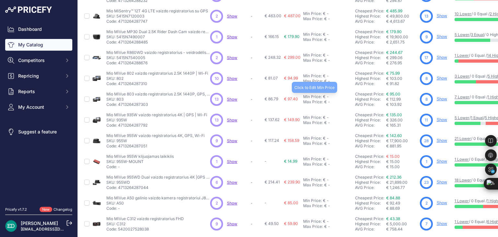
scroll to position [130, 0]
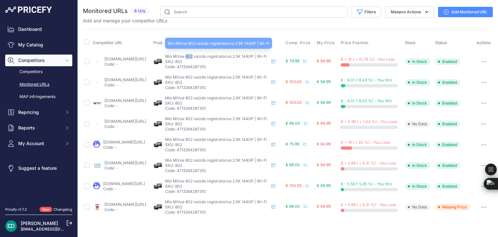
drag, startPoint x: 208, startPoint y: 55, endPoint x: 214, endPoint y: 55, distance: 6.5
click at [214, 55] on span "Mio MiVue 802 vaizdo registratorius 2.5K 1440P | Wi-Fi" at bounding box center [216, 56] width 102 height 5
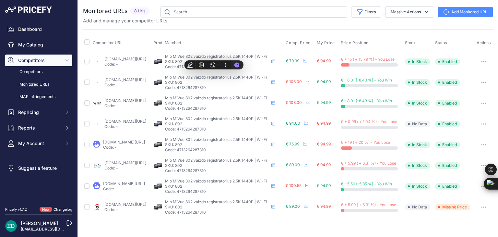
click at [216, 41] on th "Prod. Matched" at bounding box center [218, 43] width 133 height 16
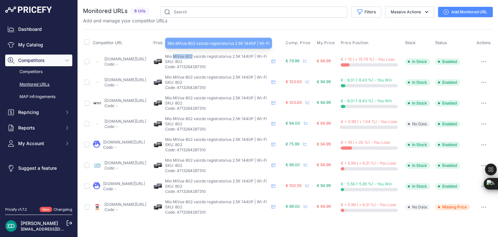
drag, startPoint x: 214, startPoint y: 55, endPoint x: 196, endPoint y: 57, distance: 18.3
click at [196, 57] on span "Mio MiVue 802 vaizdo registratorius 2.5K 1440P | Wi-Fi" at bounding box center [216, 56] width 102 height 5
copy span "MiVue 802"
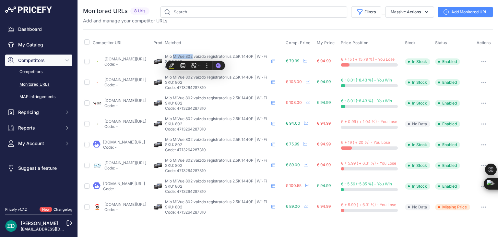
click at [462, 13] on link "Add Monitored URL" at bounding box center [465, 12] width 55 height 10
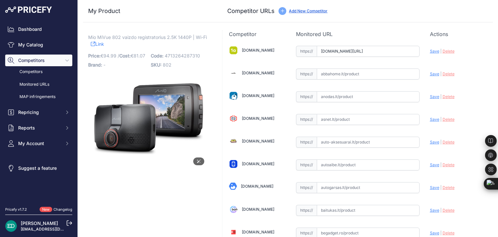
scroll to position [1465, 0]
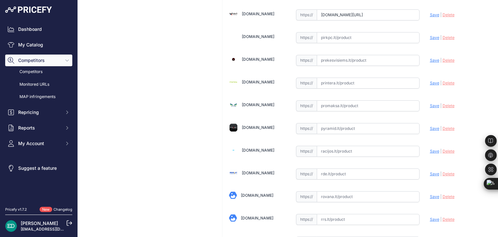
click at [352, 123] on input "text" at bounding box center [368, 128] width 103 height 11
paste input "[URL][DOMAIN_NAME][DOMAIN_NAME]"
click at [432, 126] on span "Save" at bounding box center [434, 128] width 9 height 5
type input "[URL][DOMAIN_NAME]"
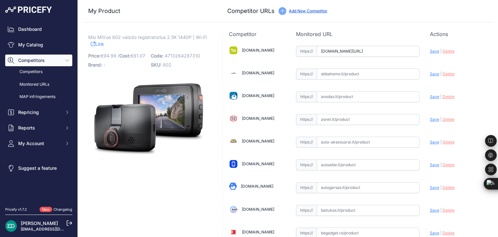
click at [447, 74] on span "Delete" at bounding box center [449, 73] width 12 height 5
click at [446, 75] on span "Delete" at bounding box center [449, 73] width 12 height 5
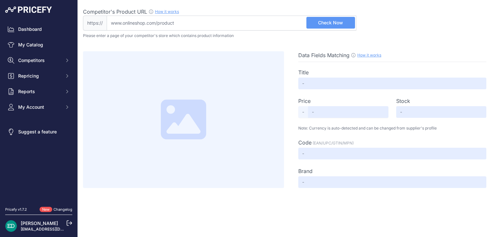
drag, startPoint x: 0, startPoint y: 0, endPoint x: 205, endPoint y: 22, distance: 206.2
type input "[DOMAIN_NAME][URL][DOMAIN_NAME]"
click at [336, 17] on button "Check Now" at bounding box center [331, 23] width 49 height 12
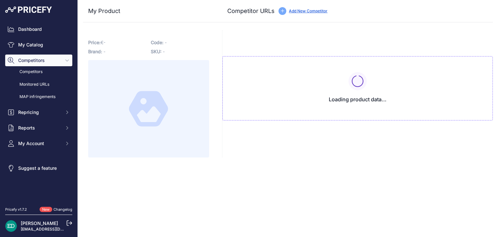
type input "[DOMAIN_NAME][URL]"
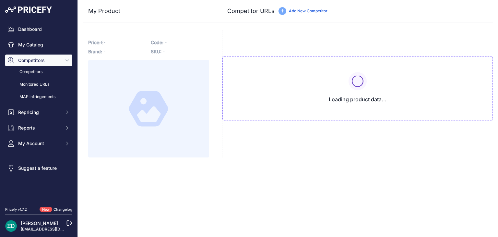
type input "[DOMAIN_NAME][URL]"
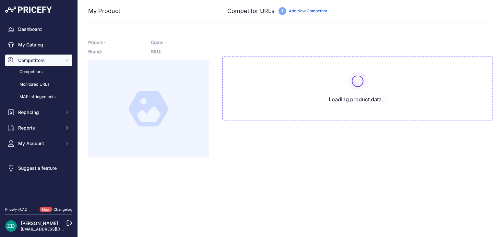
type input "[DOMAIN_NAME][URL]"
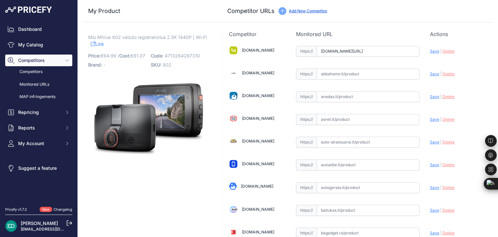
click at [444, 95] on span "Delete" at bounding box center [449, 96] width 12 height 5
click at [383, 20] on div "My Product Competitor URLs" at bounding box center [288, 11] width 410 height 22
